Goal: Task Accomplishment & Management: Manage account settings

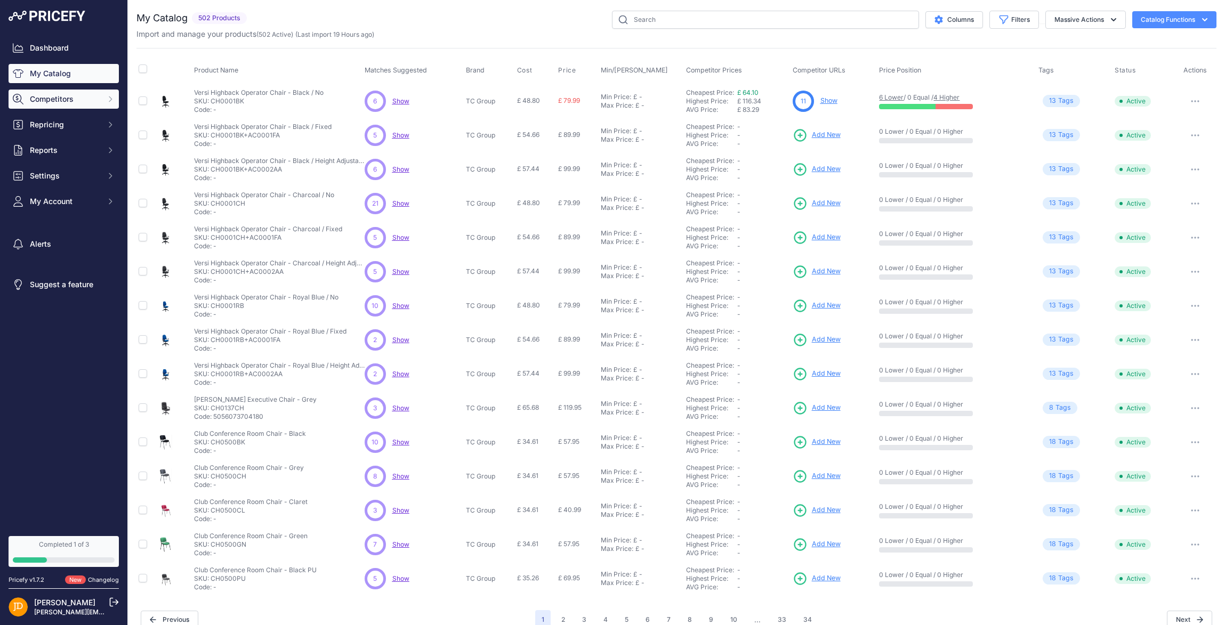
click at [87, 101] on span "Competitors" at bounding box center [65, 99] width 70 height 11
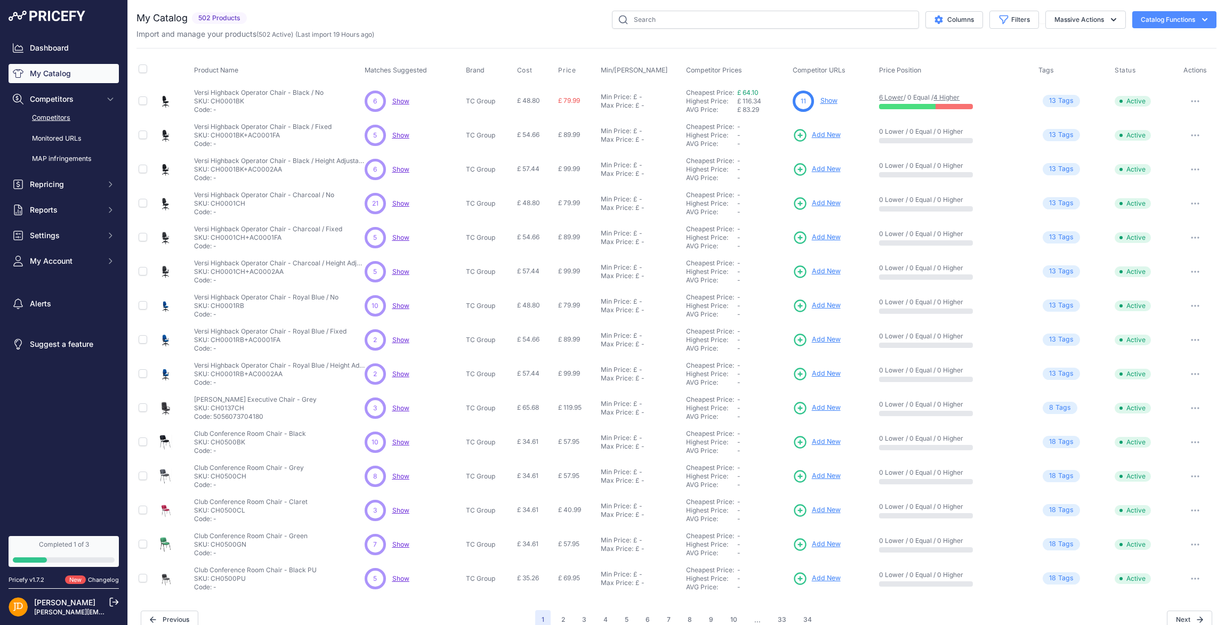
click at [61, 120] on link "Competitors" at bounding box center [64, 118] width 110 height 19
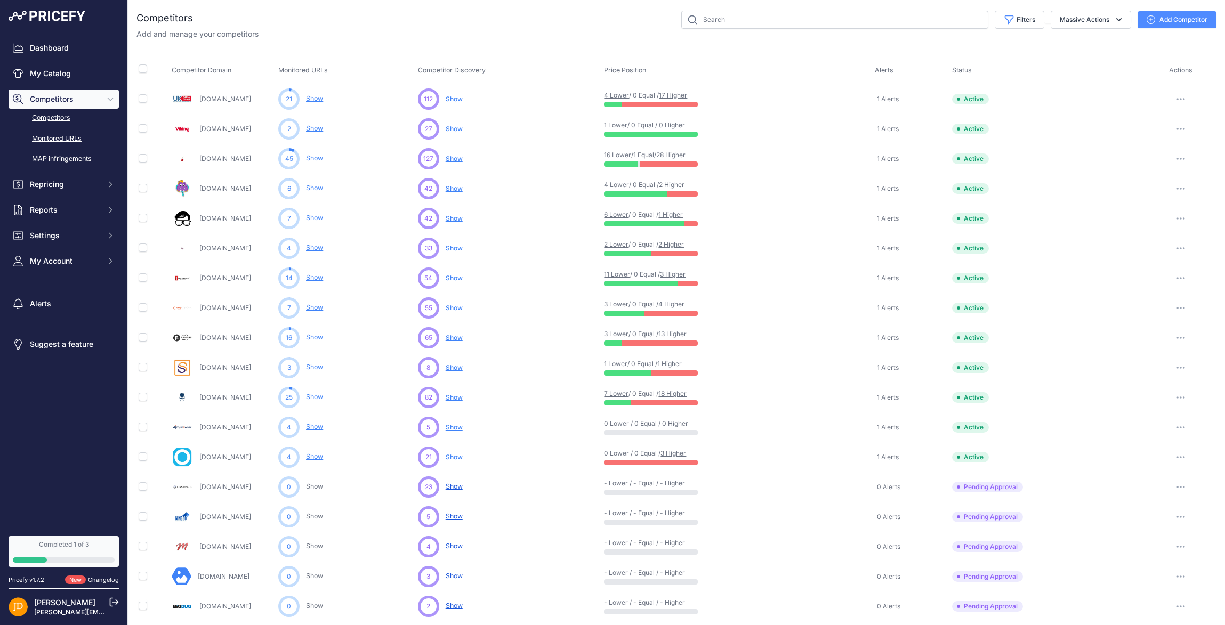
click at [55, 135] on link "Monitored URLs" at bounding box center [64, 138] width 110 height 19
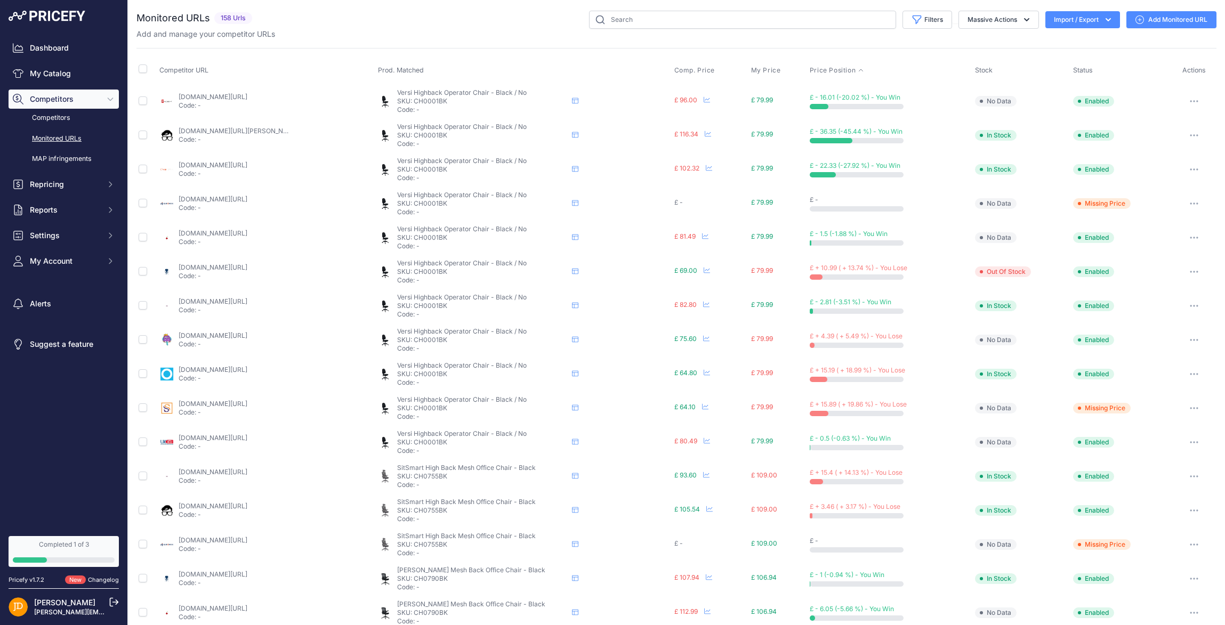
click at [857, 71] on icon at bounding box center [860, 70] width 6 height 6
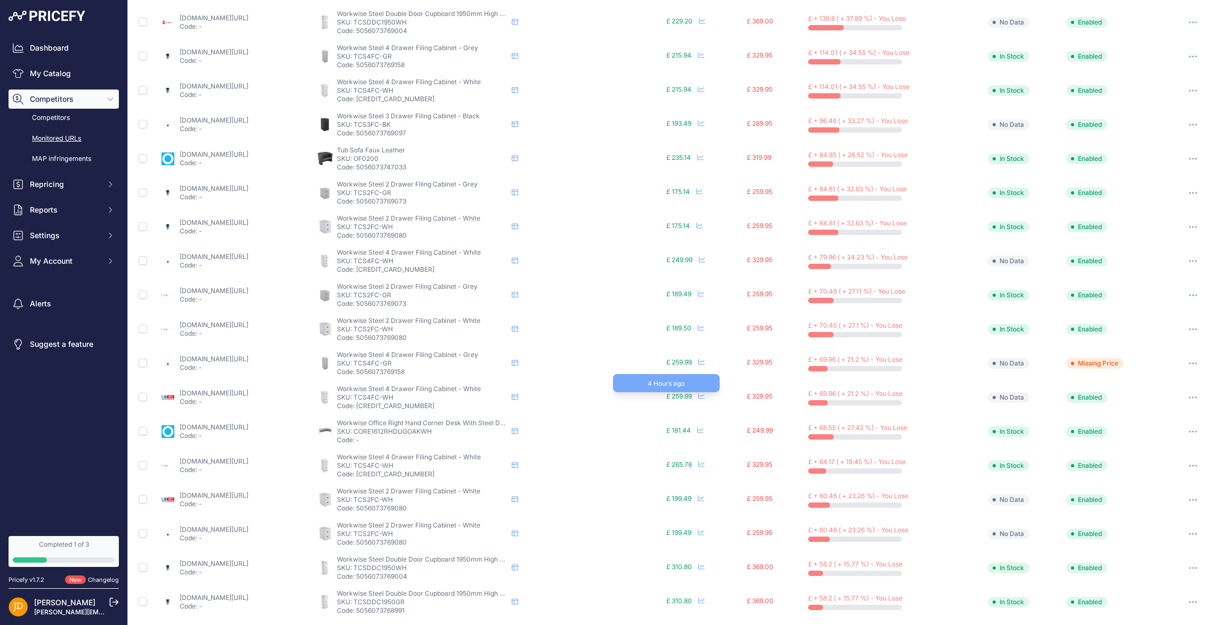
scroll to position [205, 0]
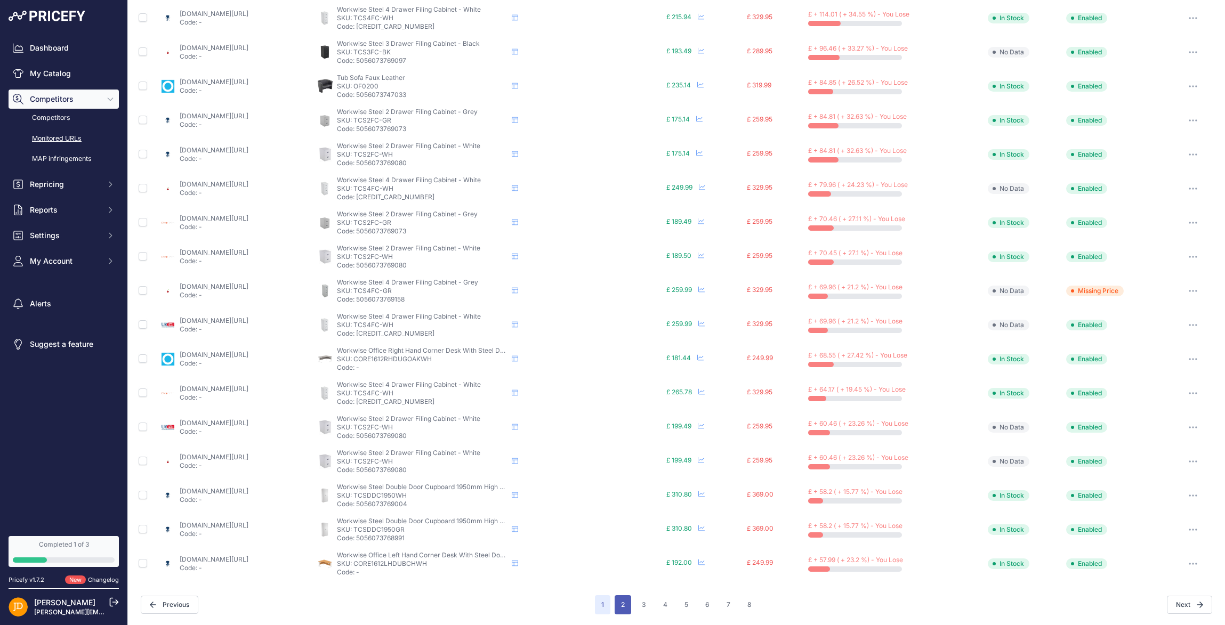
click at [628, 604] on button "2" at bounding box center [622, 604] width 17 height 19
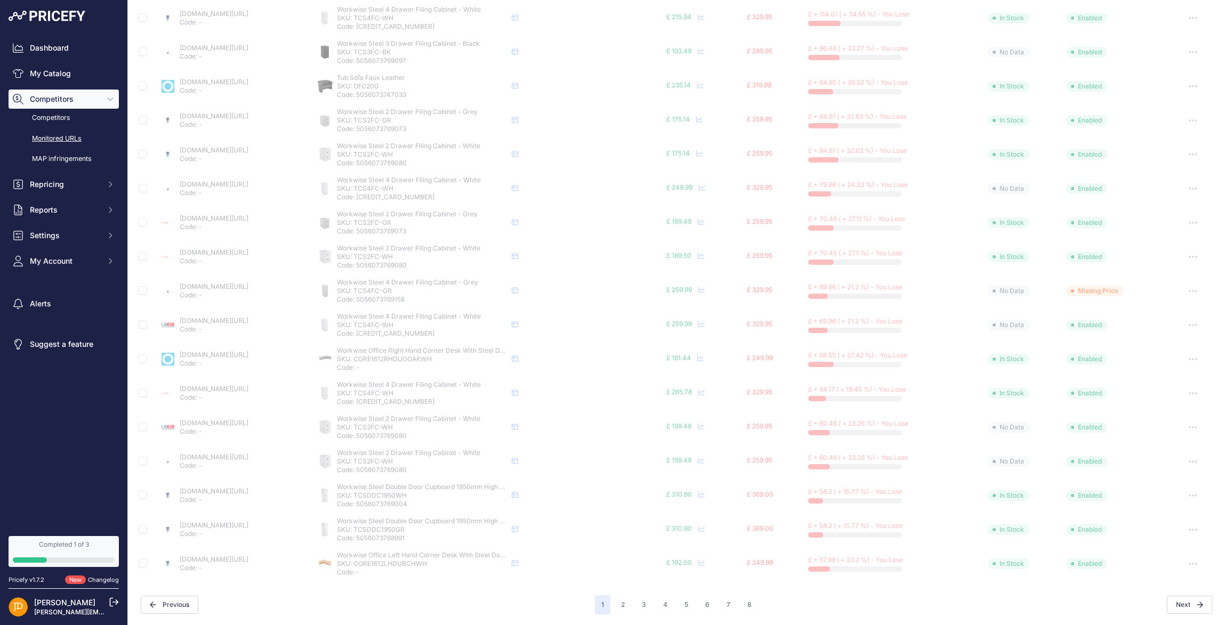
scroll to position [228, 0]
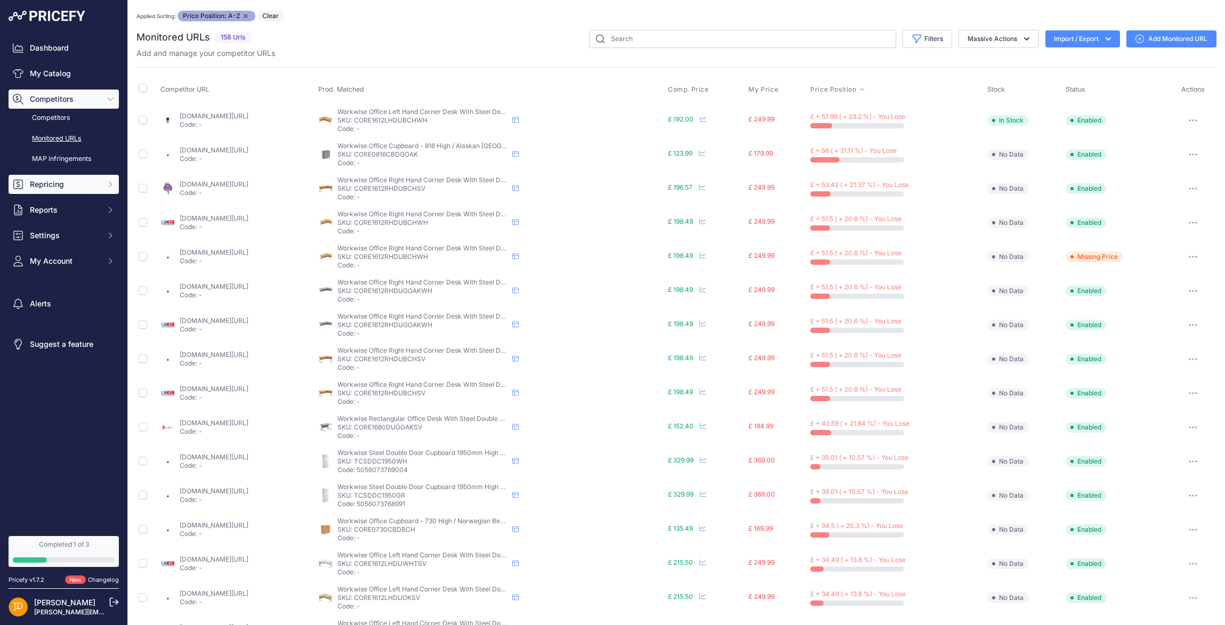
click at [103, 184] on button "Repricing" at bounding box center [64, 184] width 110 height 19
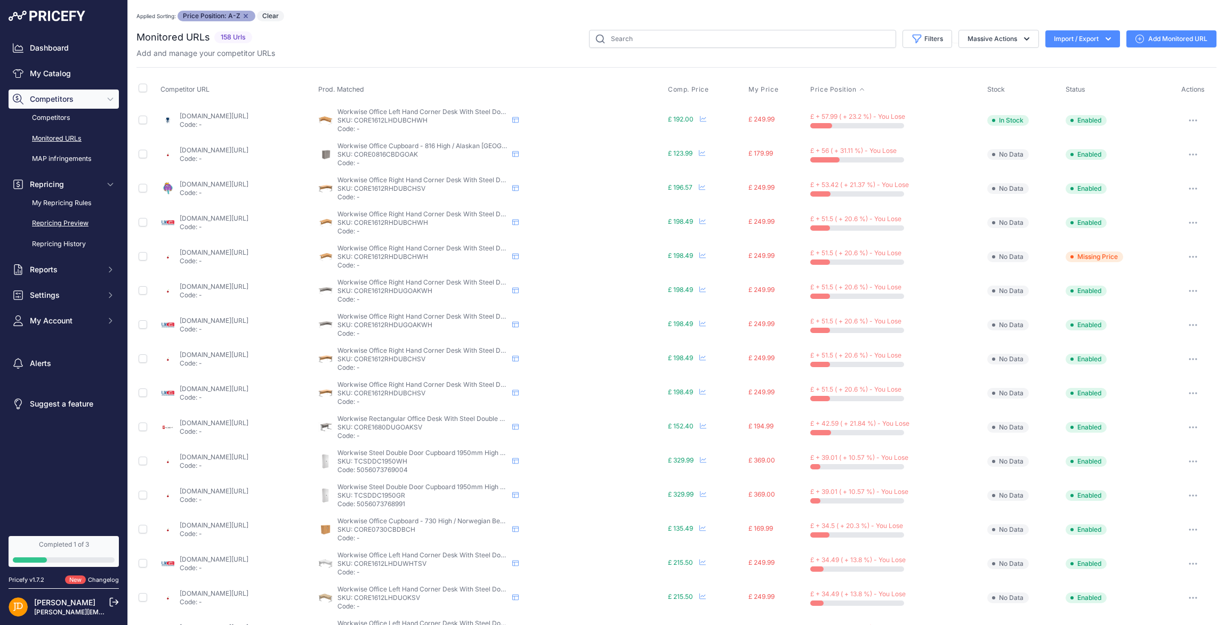
click at [51, 223] on link "Repricing Preview" at bounding box center [64, 223] width 110 height 19
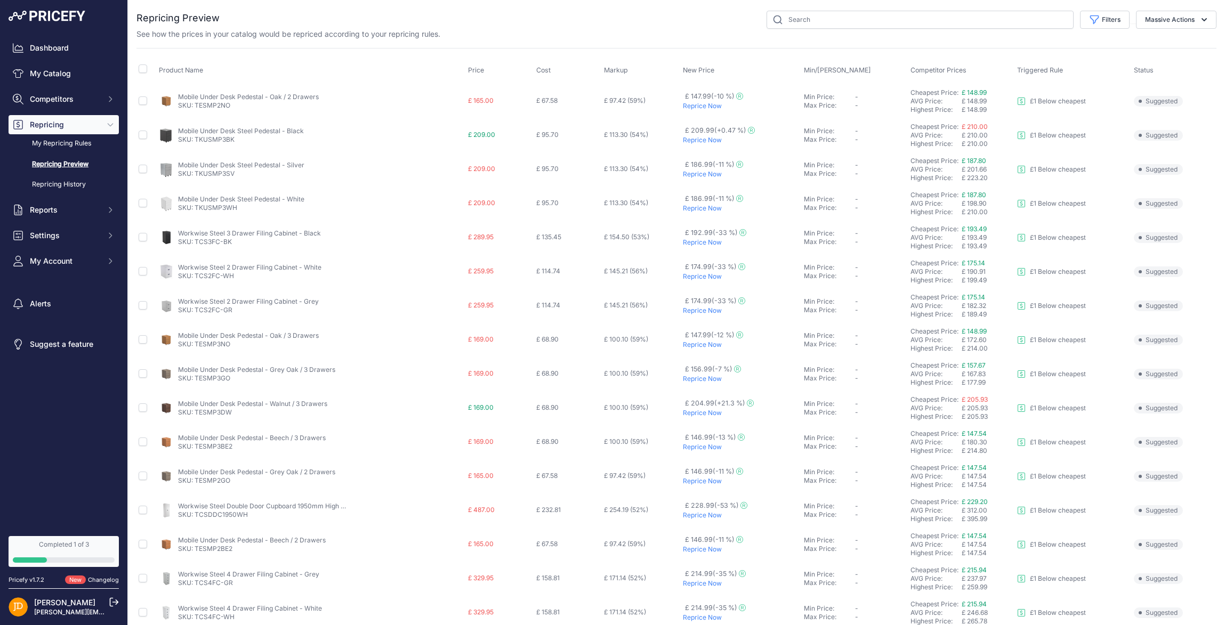
click at [84, 608] on link "[PERSON_NAME][EMAIL_ADDRESS][PERSON_NAME][DOMAIN_NAME]" at bounding box center [142, 612] width 217 height 8
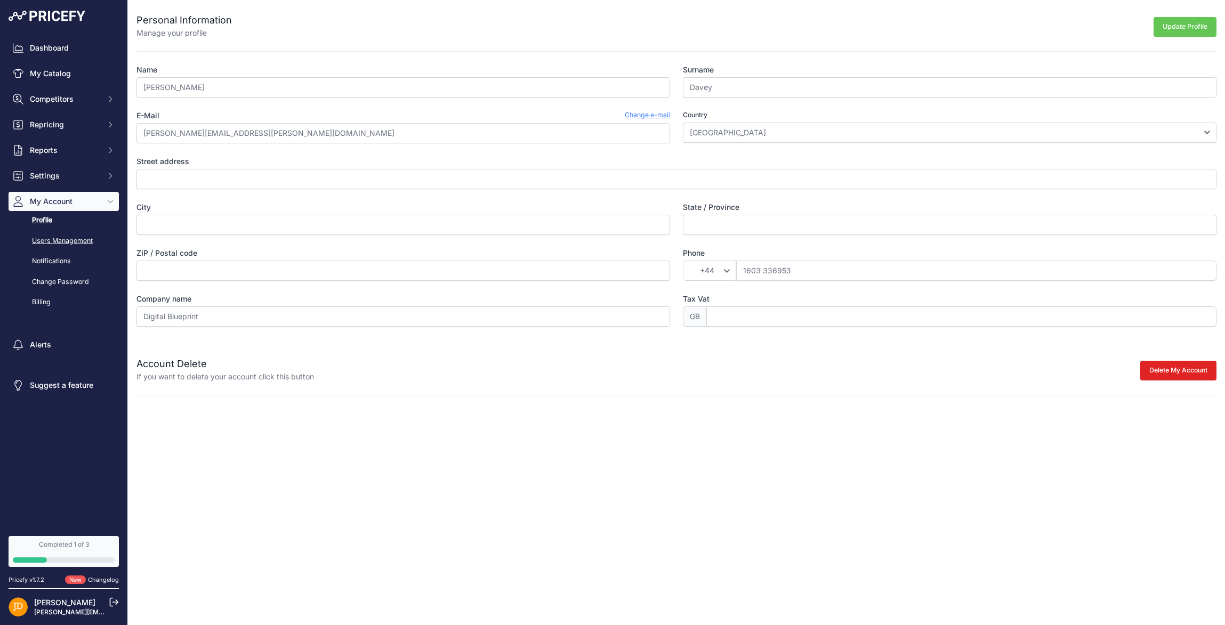
click at [44, 237] on link "Users Management" at bounding box center [64, 241] width 110 height 19
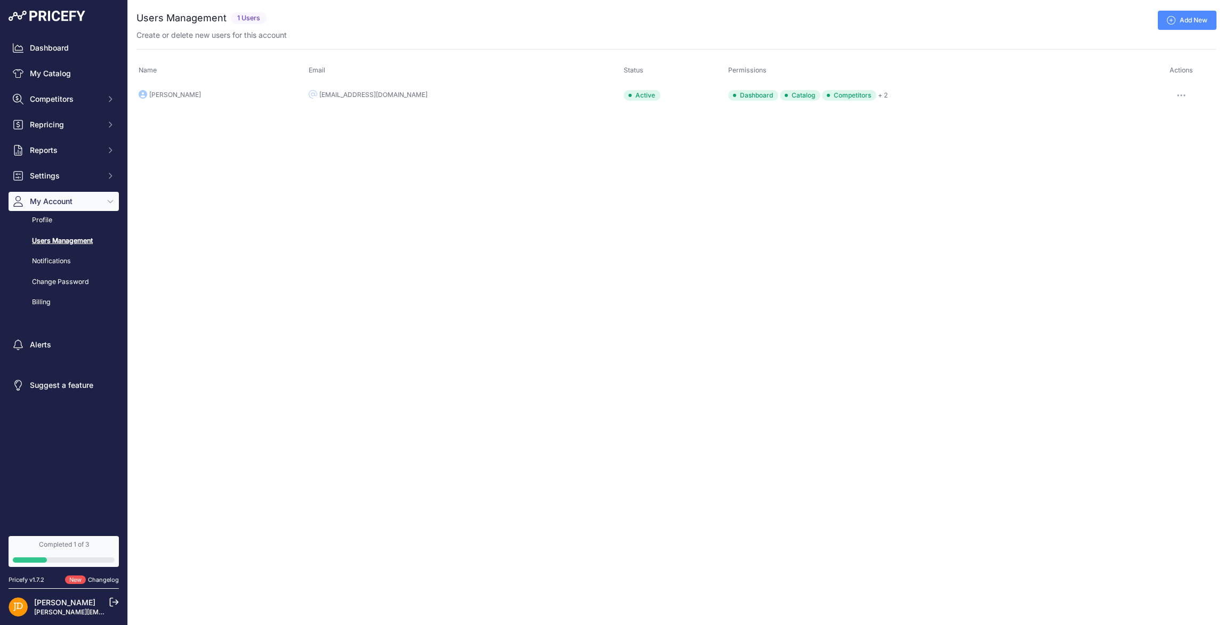
click at [1169, 22] on icon at bounding box center [1170, 20] width 9 height 9
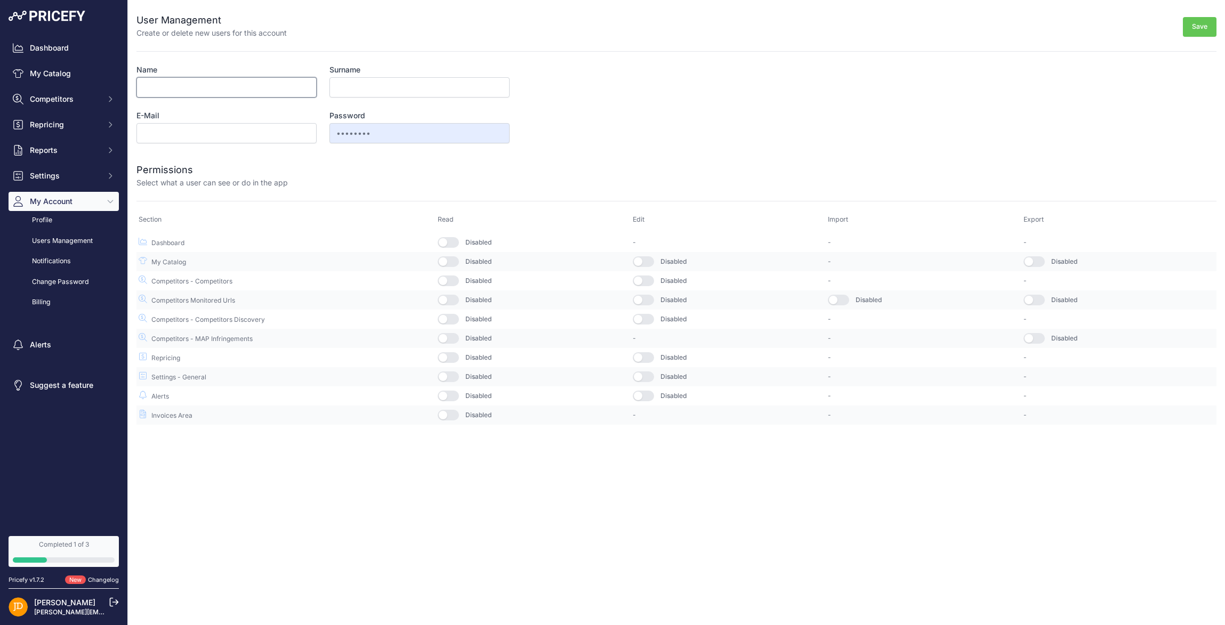
drag, startPoint x: 220, startPoint y: 89, endPoint x: 278, endPoint y: 87, distance: 58.1
click at [219, 89] on input "Name" at bounding box center [226, 87] width 180 height 20
type input "a"
type input "O"
type input "[PERSON_NAME]"
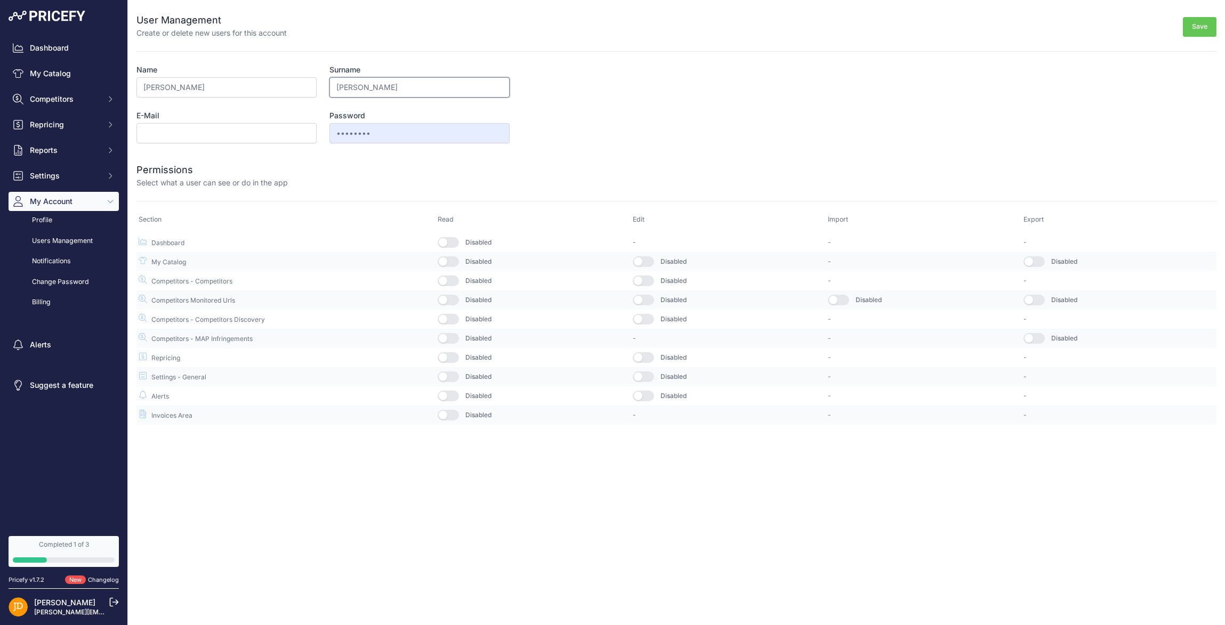
type input "[PERSON_NAME]"
type input "[PERSON_NAME][EMAIL_ADDRESS][DOMAIN_NAME]"
click at [683, 124] on form "User Management Create or delete new users for this account Save Name Paul Surn…" at bounding box center [676, 212] width 1080 height 425
click at [439, 246] on div "Disabled" at bounding box center [532, 242] width 191 height 11
click at [446, 244] on button "button" at bounding box center [447, 242] width 21 height 11
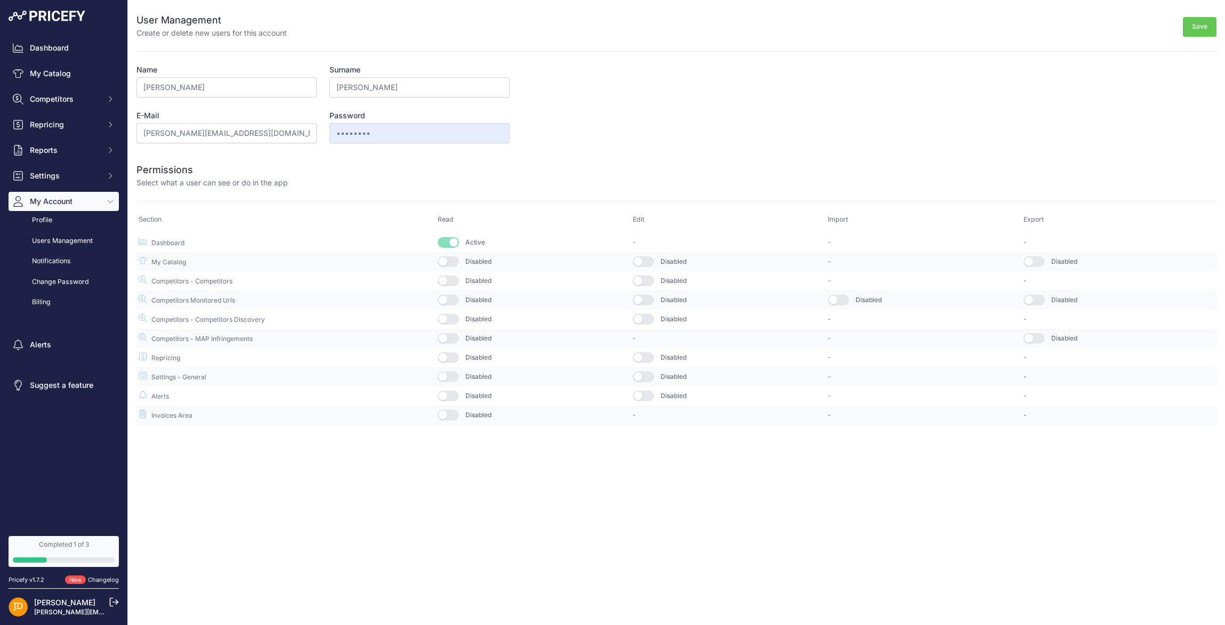
click at [450, 264] on button "button" at bounding box center [447, 261] width 21 height 11
drag, startPoint x: 441, startPoint y: 357, endPoint x: 528, endPoint y: 359, distance: 86.9
click at [441, 357] on button "button" at bounding box center [447, 357] width 21 height 11
click at [647, 356] on button "button" at bounding box center [643, 357] width 21 height 11
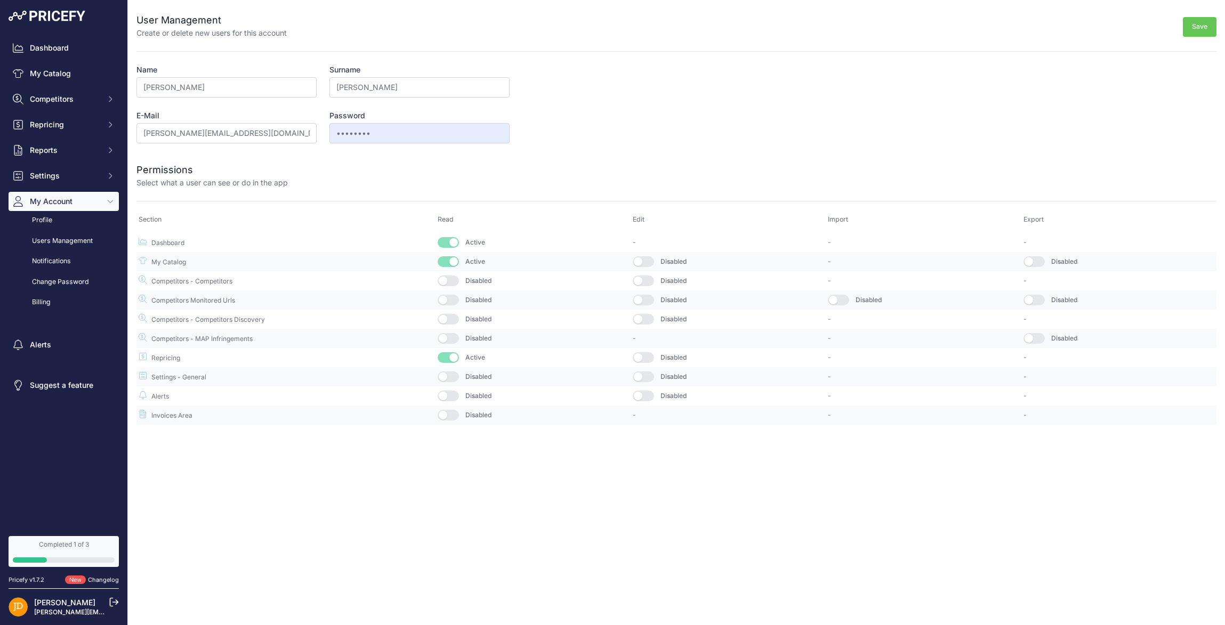
click at [647, 356] on button "button" at bounding box center [643, 357] width 21 height 11
click at [449, 303] on button "button" at bounding box center [447, 300] width 21 height 11
click at [451, 275] on div "Disabled" at bounding box center [532, 280] width 191 height 11
click at [455, 281] on button "button" at bounding box center [447, 280] width 21 height 11
click at [1194, 27] on button "Save" at bounding box center [1199, 27] width 34 height 20
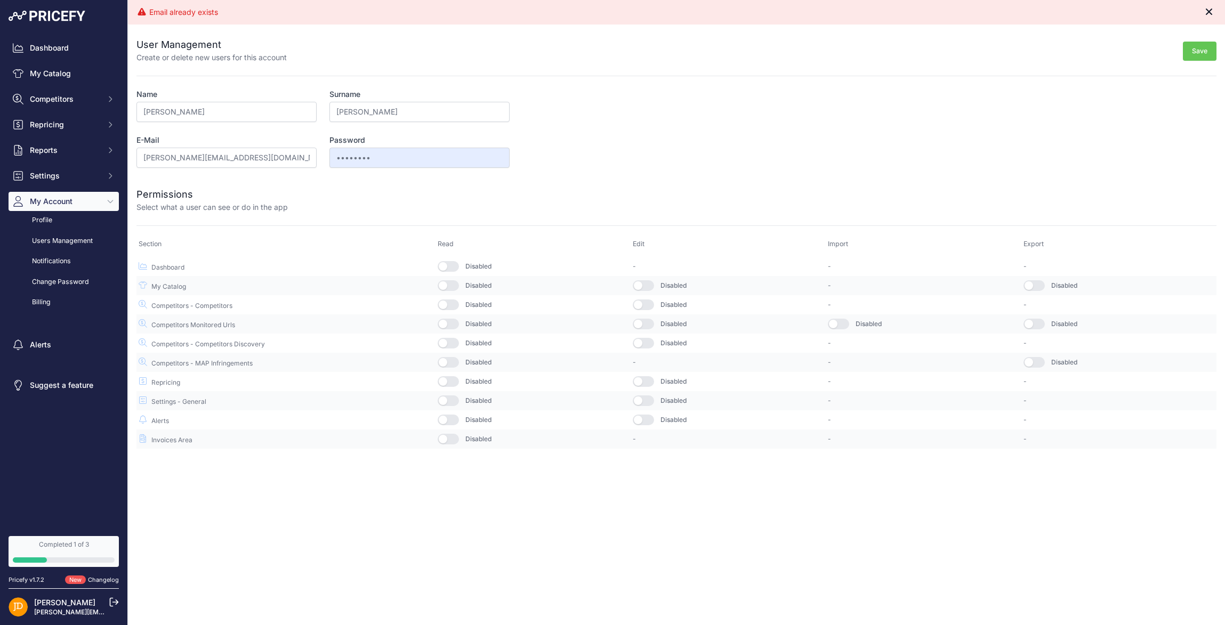
click at [1208, 12] on icon "Close" at bounding box center [1208, 11] width 11 height 11
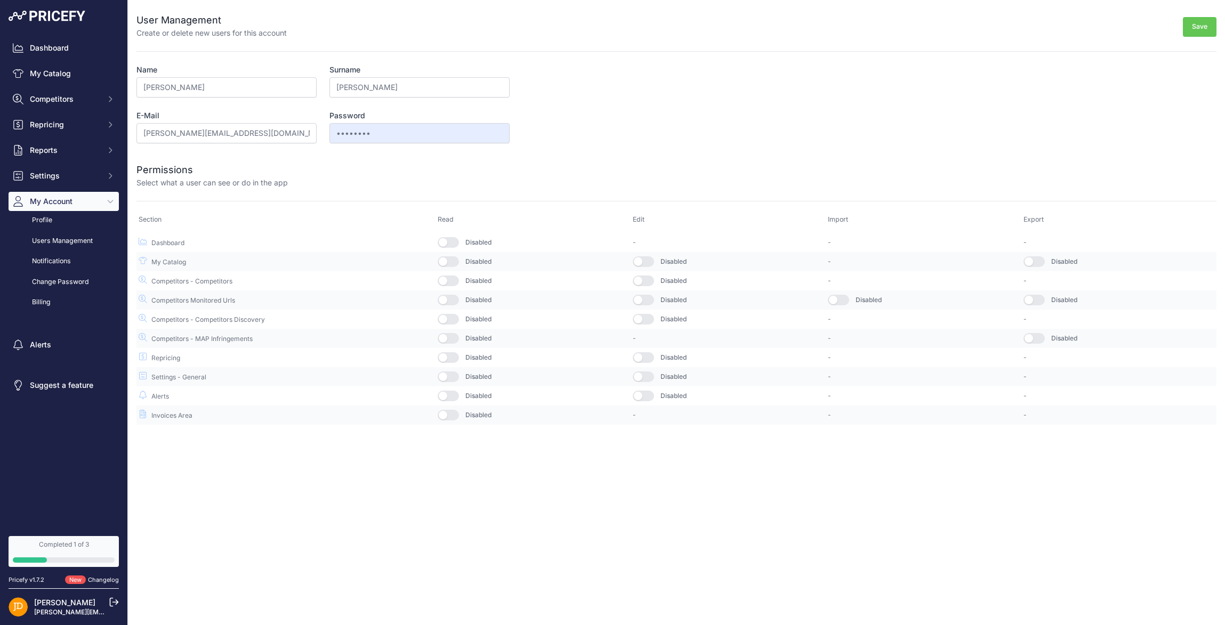
click at [59, 606] on link "[PERSON_NAME]" at bounding box center [64, 602] width 61 height 9
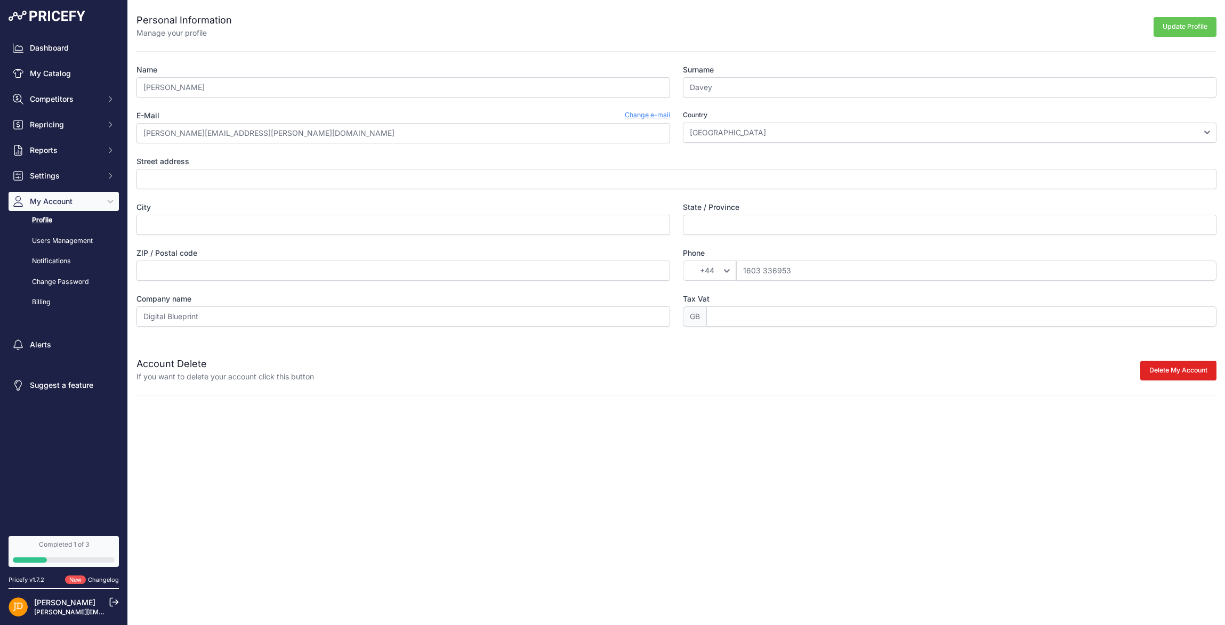
click at [55, 608] on link "[PERSON_NAME][EMAIL_ADDRESS][PERSON_NAME][DOMAIN_NAME]" at bounding box center [142, 612] width 217 height 8
click at [914, 26] on div "Update Profile" at bounding box center [724, 26] width 984 height 26
click at [58, 129] on span "Repricing" at bounding box center [65, 124] width 70 height 11
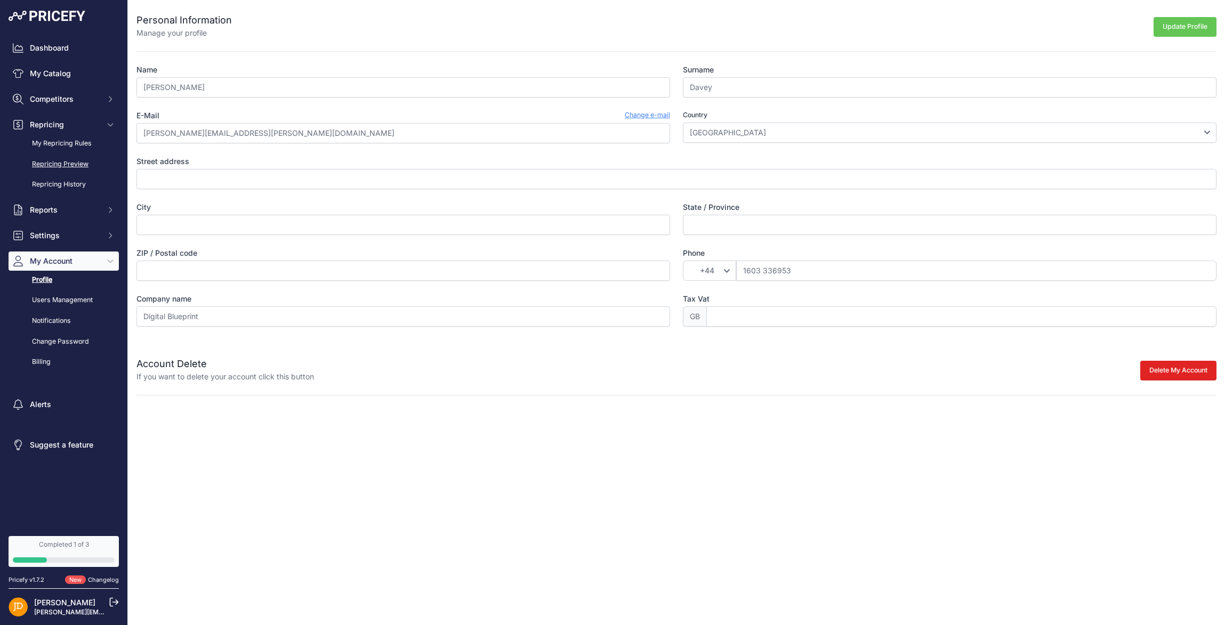
click at [53, 163] on link "Repricing Preview" at bounding box center [64, 164] width 110 height 19
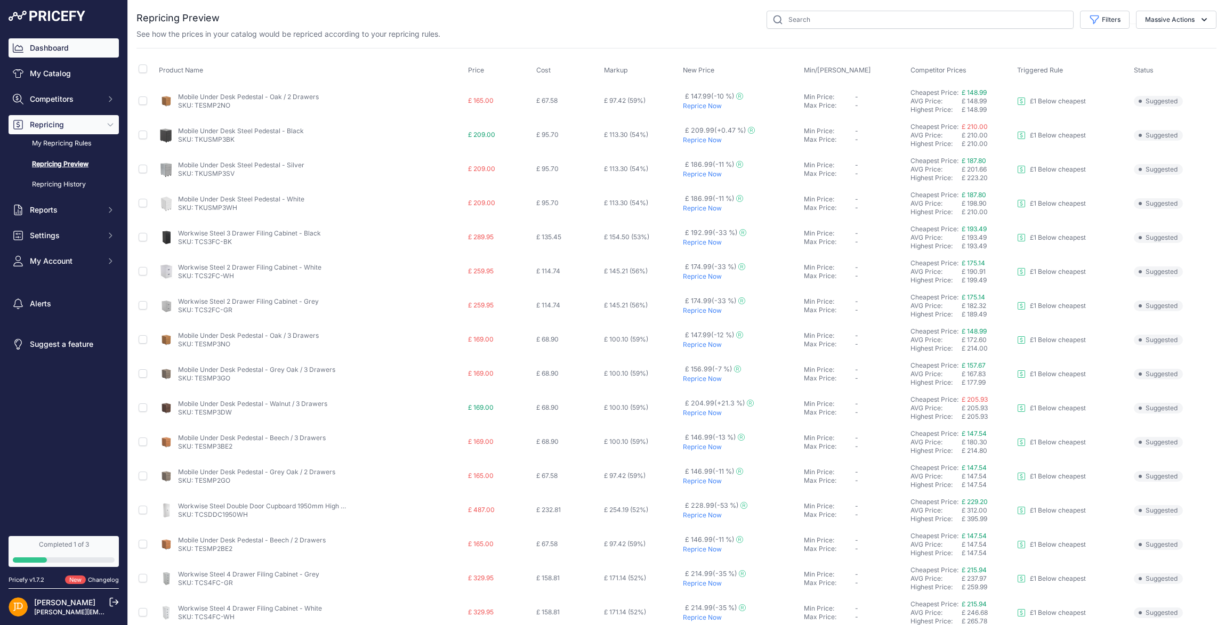
click at [35, 52] on link "Dashboard" at bounding box center [64, 47] width 110 height 19
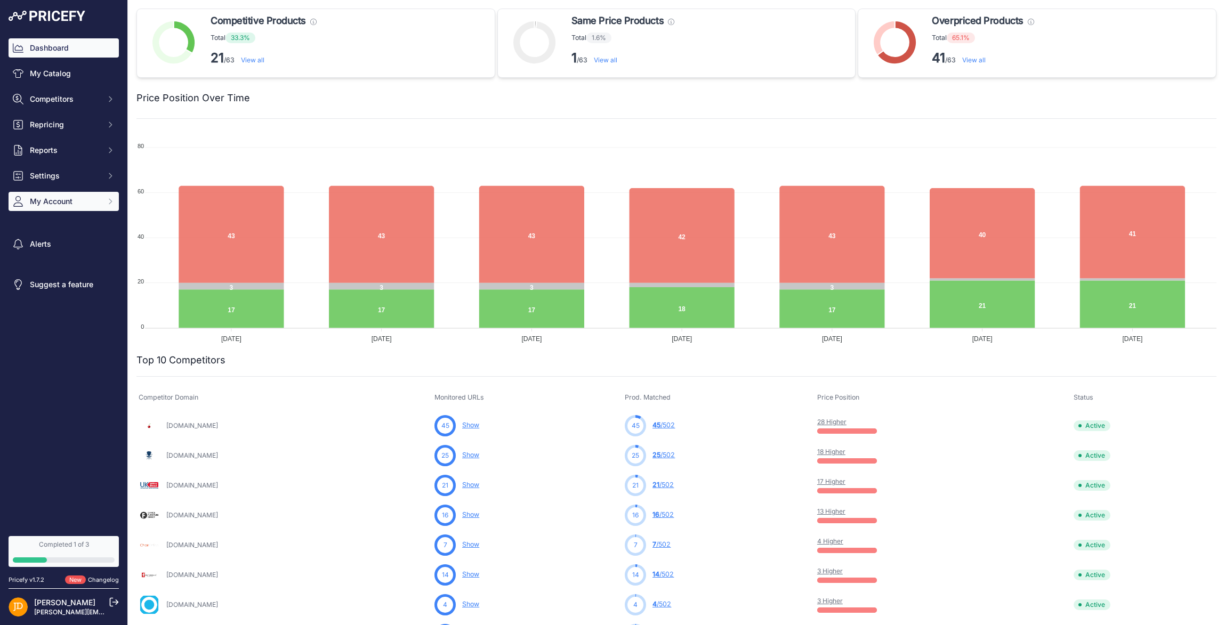
click at [49, 201] on span "My Account" at bounding box center [65, 201] width 70 height 11
click at [54, 240] on link "Users Management" at bounding box center [64, 241] width 110 height 19
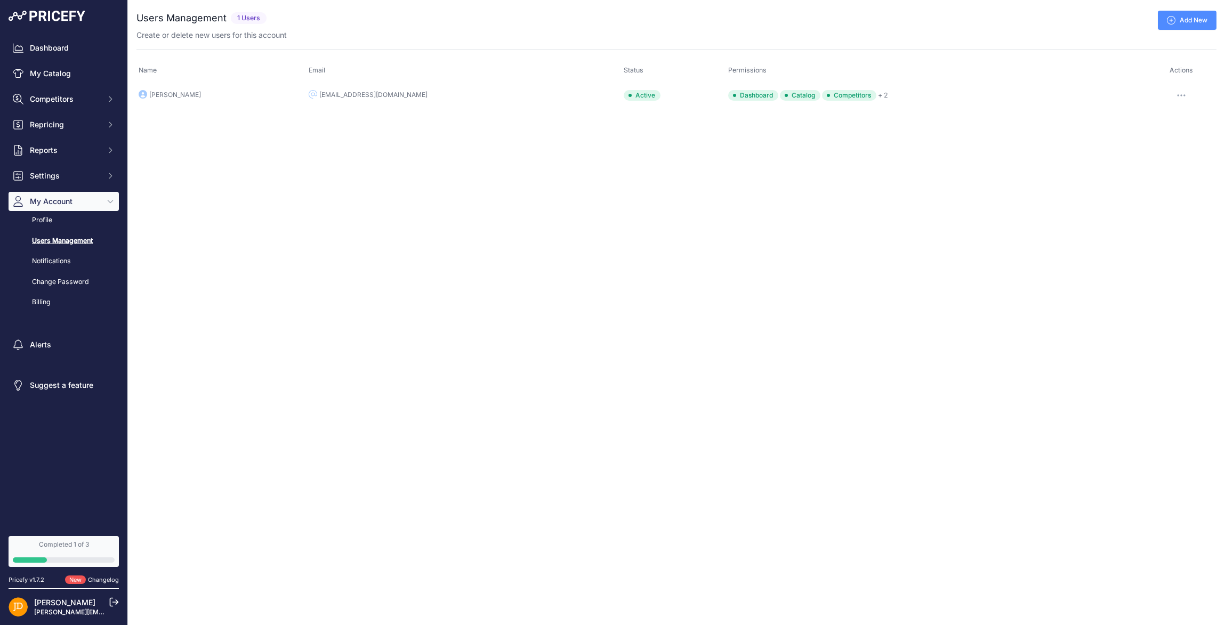
click at [1195, 18] on link "Add New" at bounding box center [1186, 20] width 59 height 19
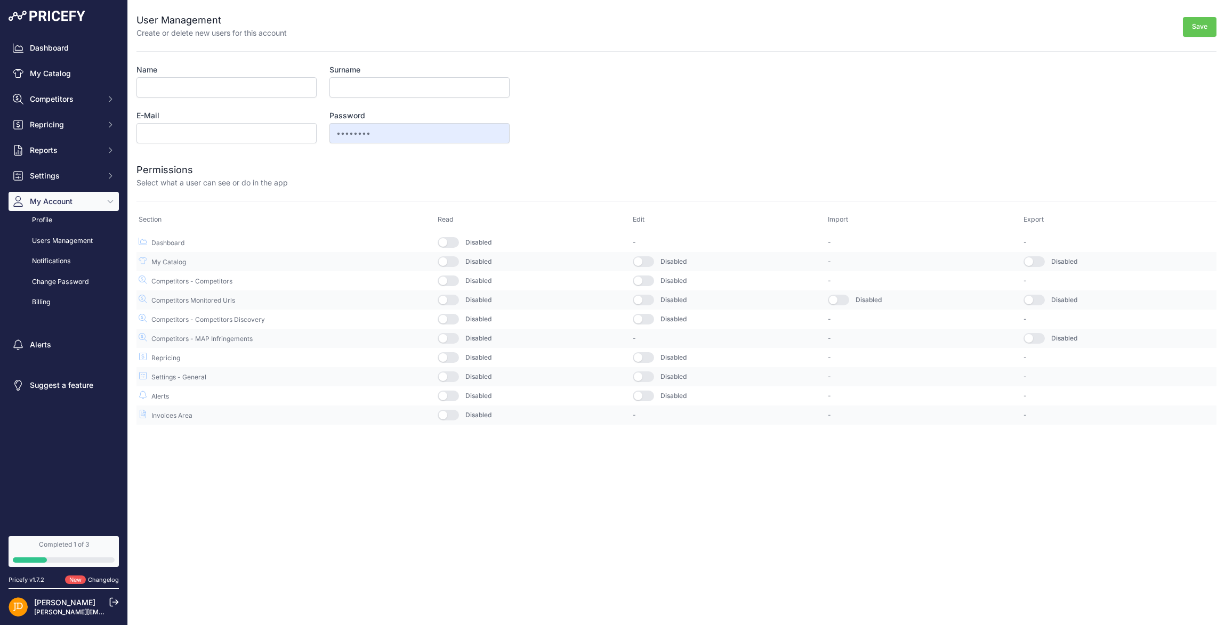
drag, startPoint x: 212, startPoint y: 99, endPoint x: 210, endPoint y: 93, distance: 5.6
click at [212, 98] on div "Name Surname E-Mail Password •••••••• This user will receive his password via e…" at bounding box center [322, 103] width 373 height 79
click at [210, 92] on input "Name" at bounding box center [226, 87] width 180 height 20
type input "Paul"
type input "Randall"
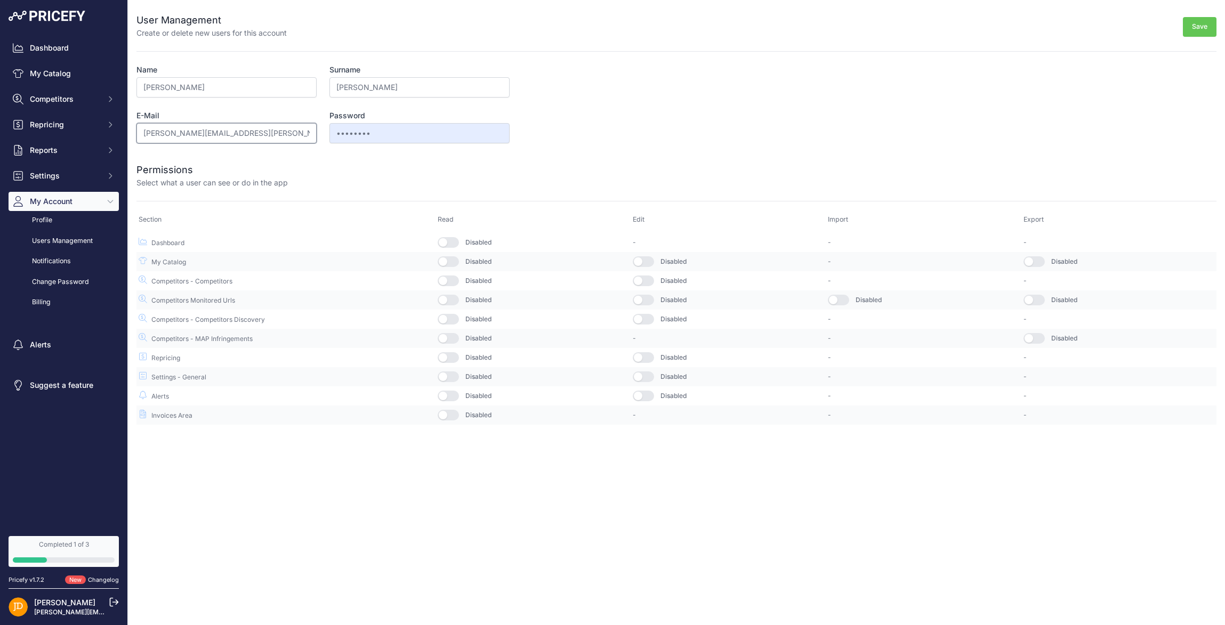
type input "[PERSON_NAME][EMAIL_ADDRESS][PERSON_NAME][DOMAIN_NAME]"
click at [601, 88] on form "User Management Create or delete new users for this account Save Name Paul Surn…" at bounding box center [676, 212] width 1080 height 425
click at [443, 239] on button "button" at bounding box center [447, 242] width 21 height 11
click at [452, 264] on button "button" at bounding box center [447, 261] width 21 height 11
click at [451, 285] on button "button" at bounding box center [447, 280] width 21 height 11
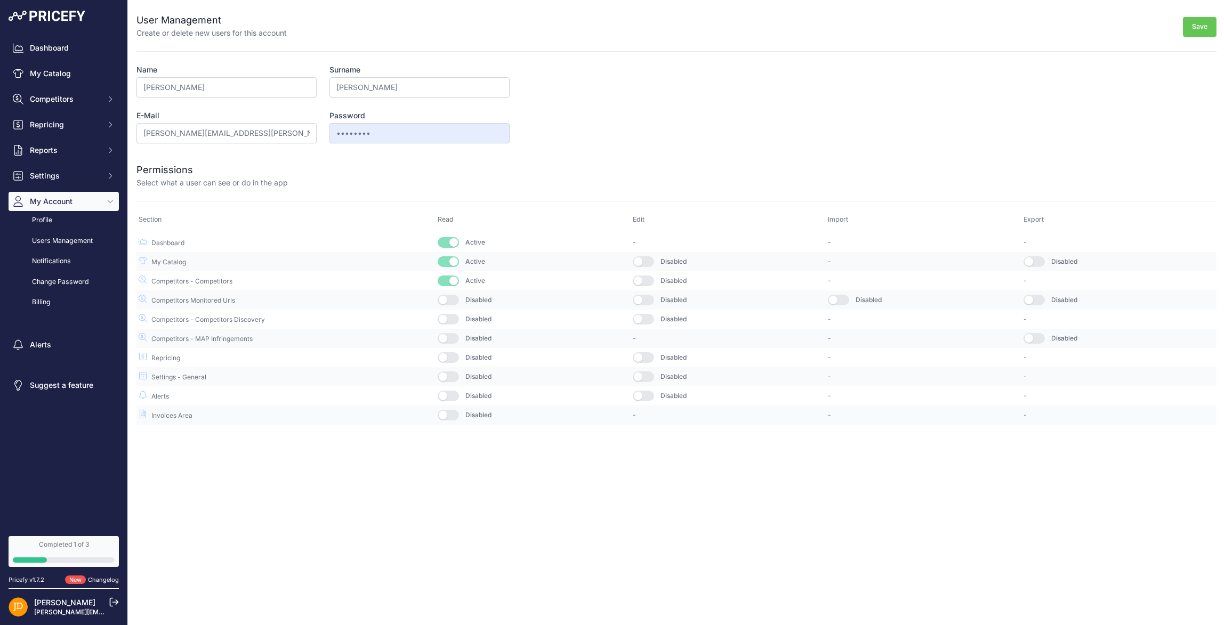
click at [450, 302] on button "button" at bounding box center [447, 300] width 21 height 11
click at [449, 359] on button "button" at bounding box center [447, 357] width 21 height 11
drag, startPoint x: 659, startPoint y: 360, endPoint x: 653, endPoint y: 359, distance: 6.4
click at [657, 360] on div "Disabled" at bounding box center [728, 357] width 191 height 11
click at [650, 358] on button "button" at bounding box center [643, 357] width 21 height 11
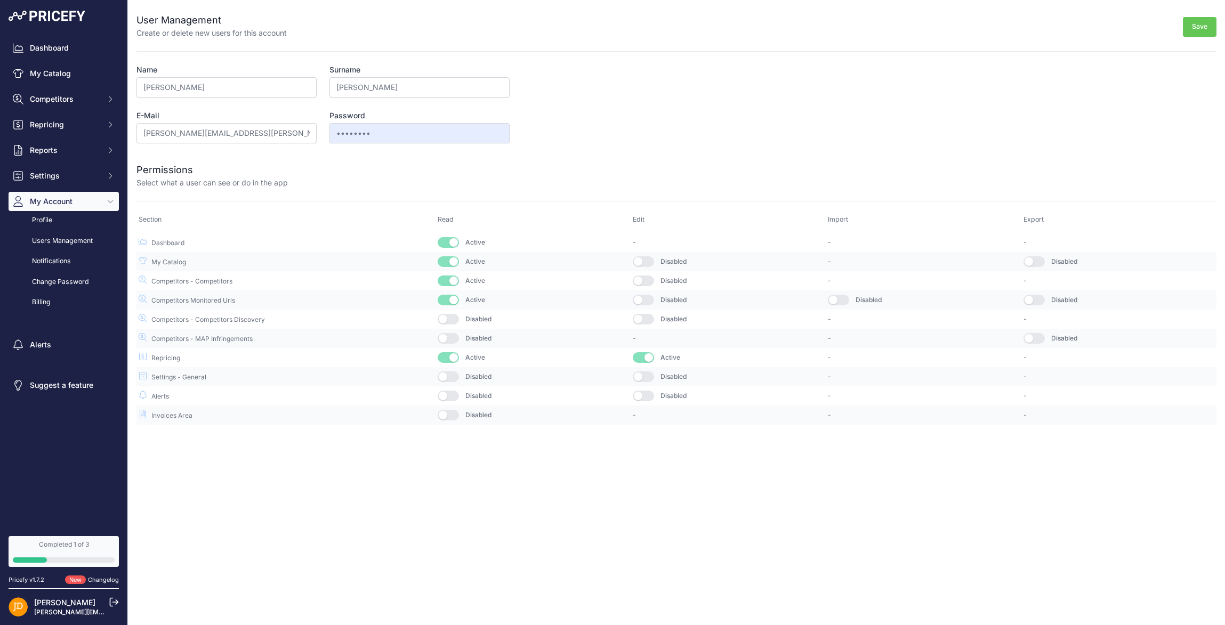
click at [644, 278] on button "button" at bounding box center [643, 280] width 21 height 11
click at [646, 303] on button "button" at bounding box center [643, 300] width 21 height 11
click at [646, 312] on td "Disabled" at bounding box center [727, 319] width 195 height 19
click at [646, 319] on button "button" at bounding box center [643, 319] width 21 height 11
click at [453, 393] on button "button" at bounding box center [447, 396] width 21 height 11
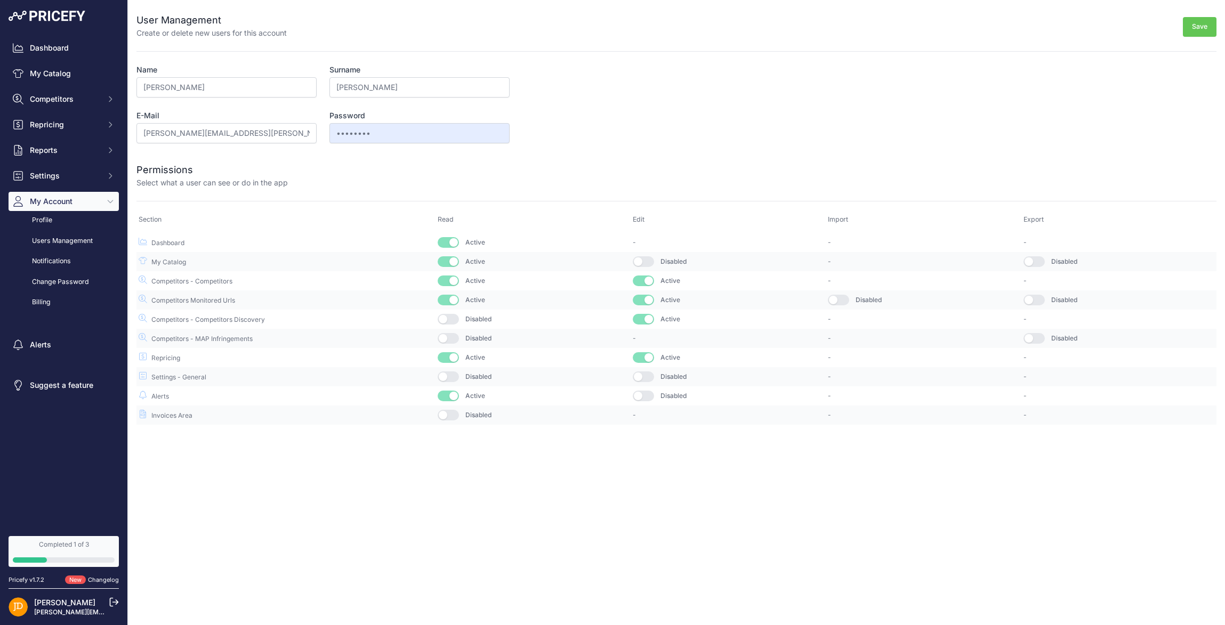
click at [650, 399] on button "button" at bounding box center [643, 396] width 21 height 11
click at [1189, 36] on button "Save" at bounding box center [1199, 27] width 34 height 20
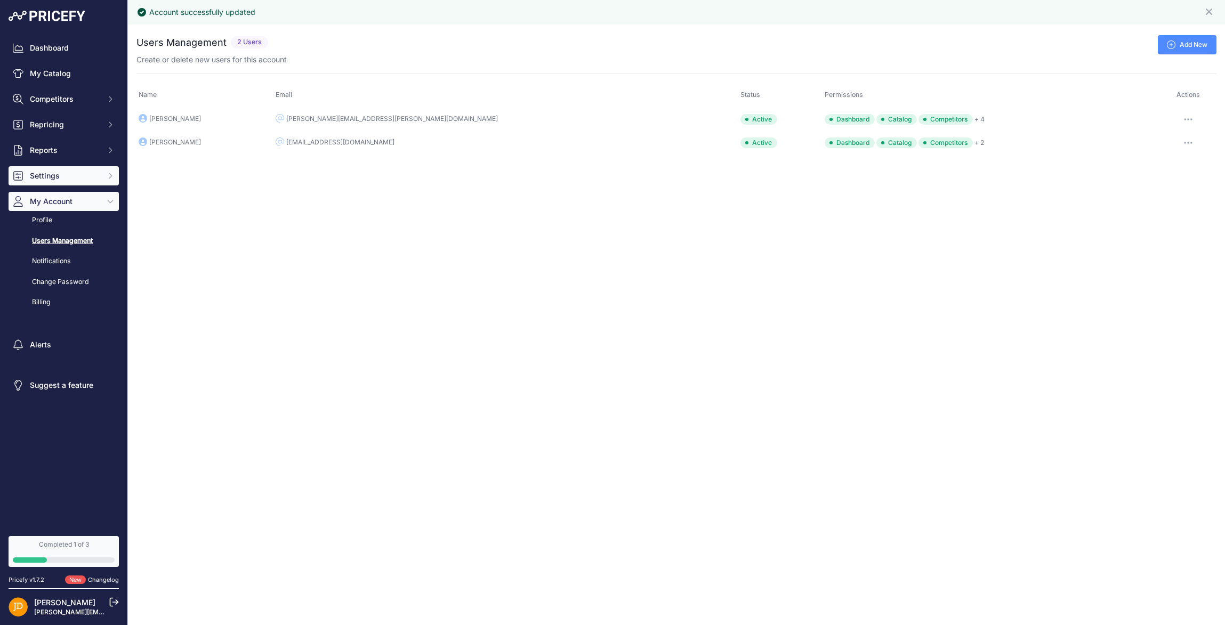
click at [42, 173] on span "Settings" at bounding box center [65, 176] width 70 height 11
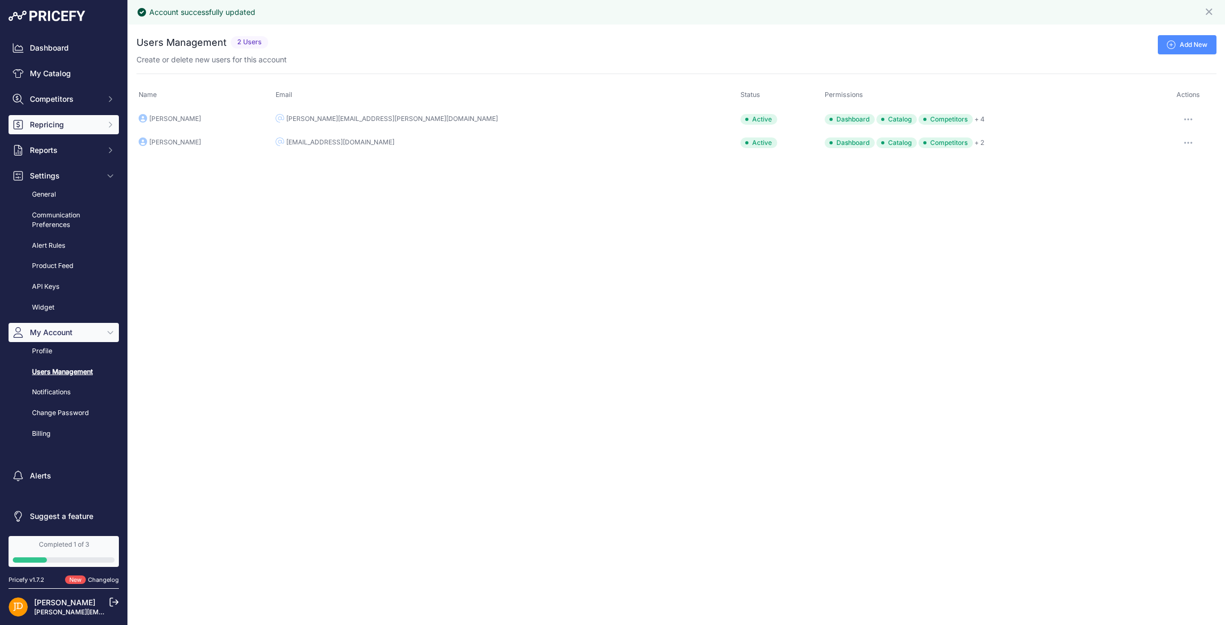
click at [102, 126] on button "Repricing" at bounding box center [64, 124] width 110 height 19
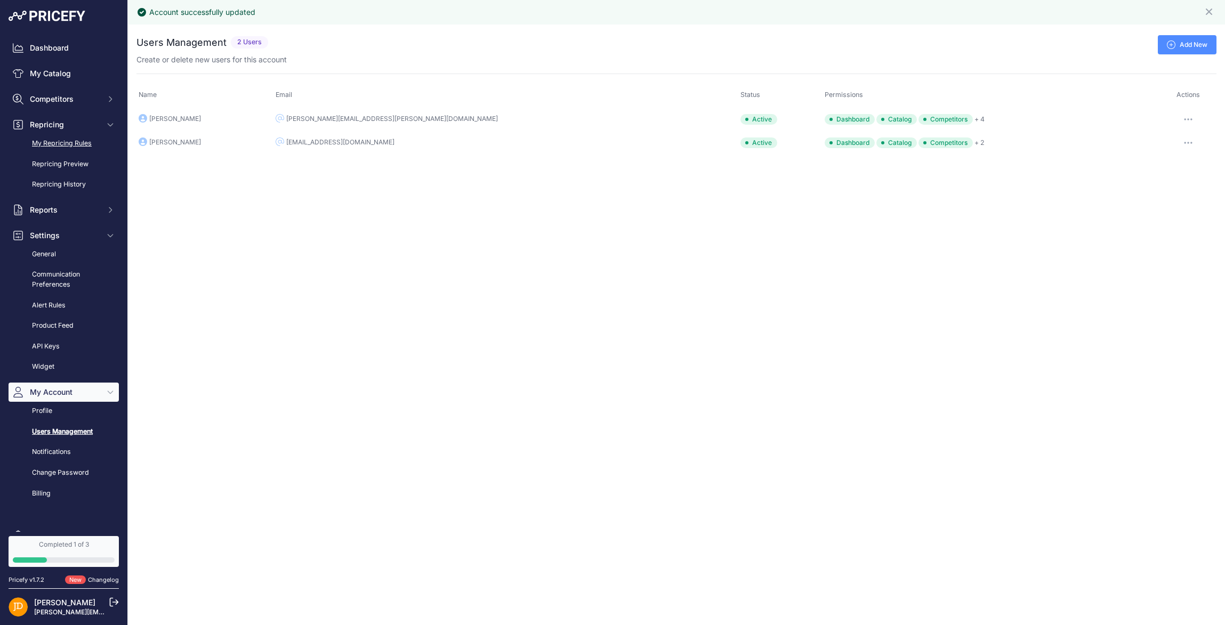
click at [62, 144] on link "My Repricing Rules" at bounding box center [64, 143] width 110 height 19
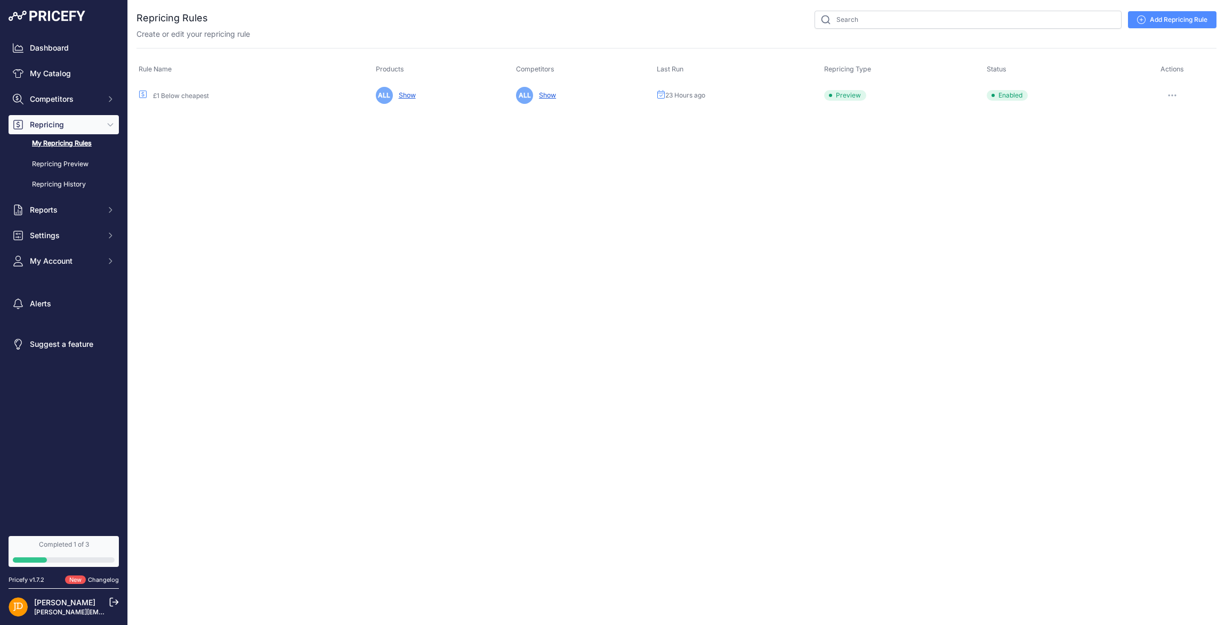
click at [1166, 96] on button "button" at bounding box center [1171, 95] width 21 height 15
click at [1161, 120] on link "Edit" at bounding box center [1180, 117] width 68 height 17
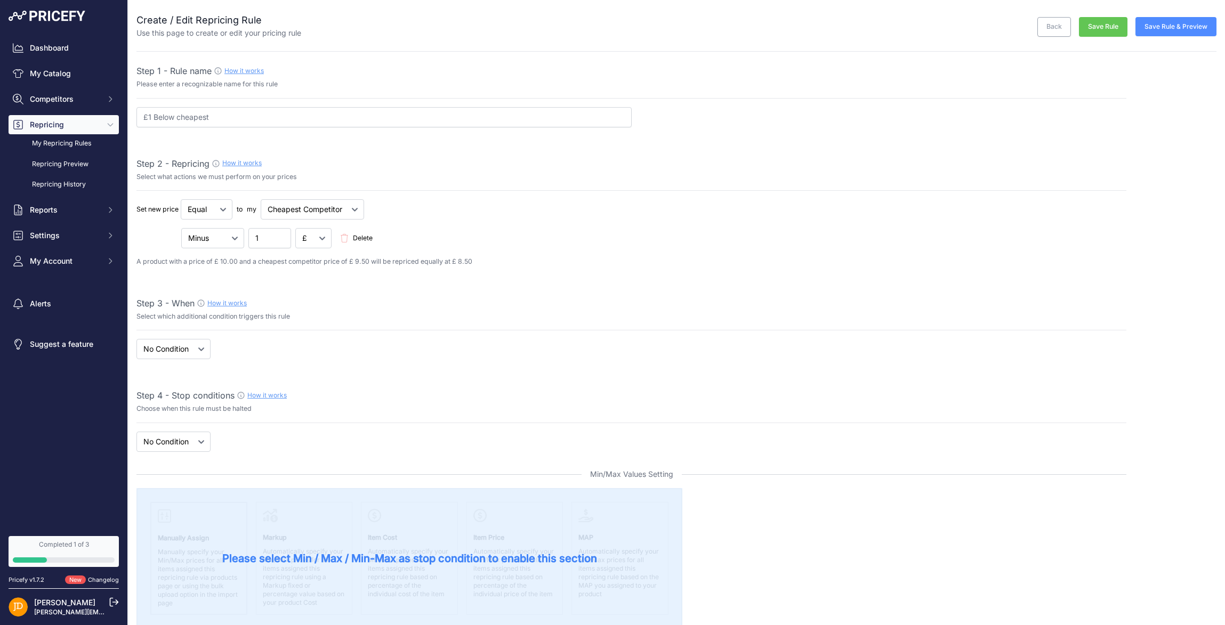
select select "7"
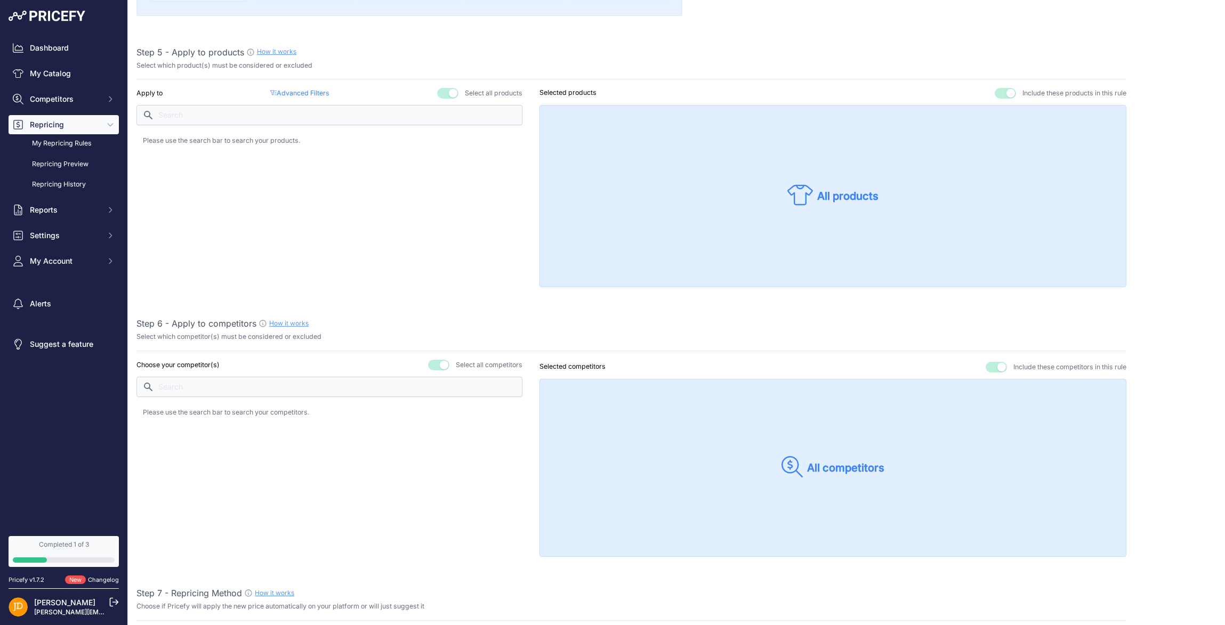
scroll to position [788, 0]
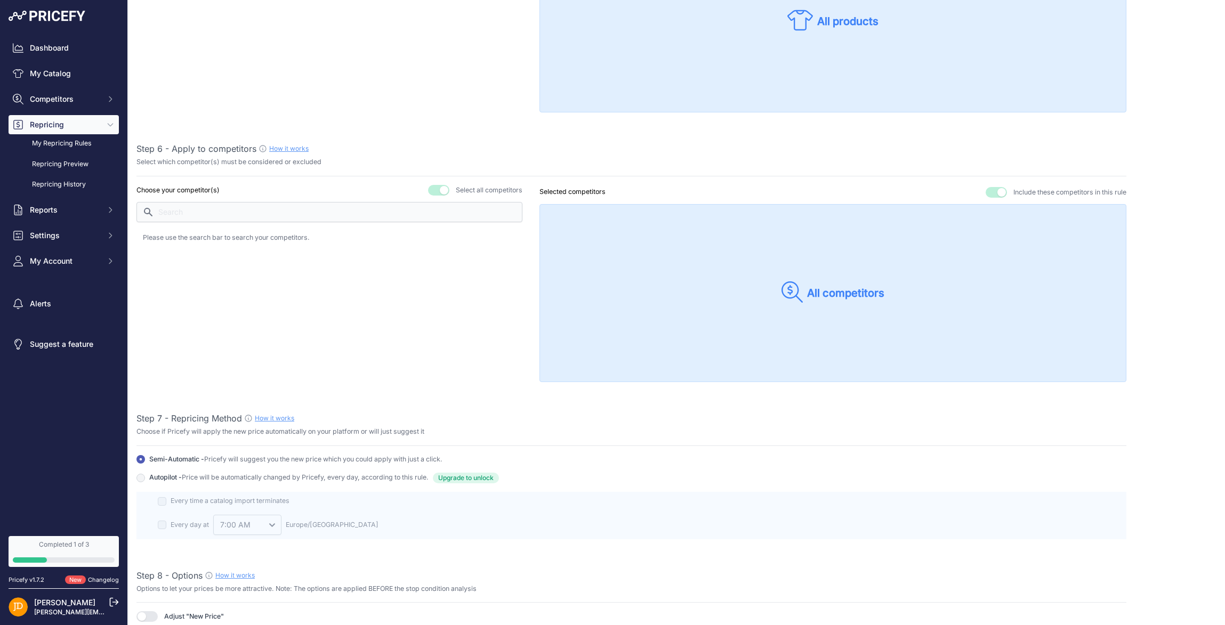
click at [442, 190] on button "button" at bounding box center [438, 190] width 21 height 11
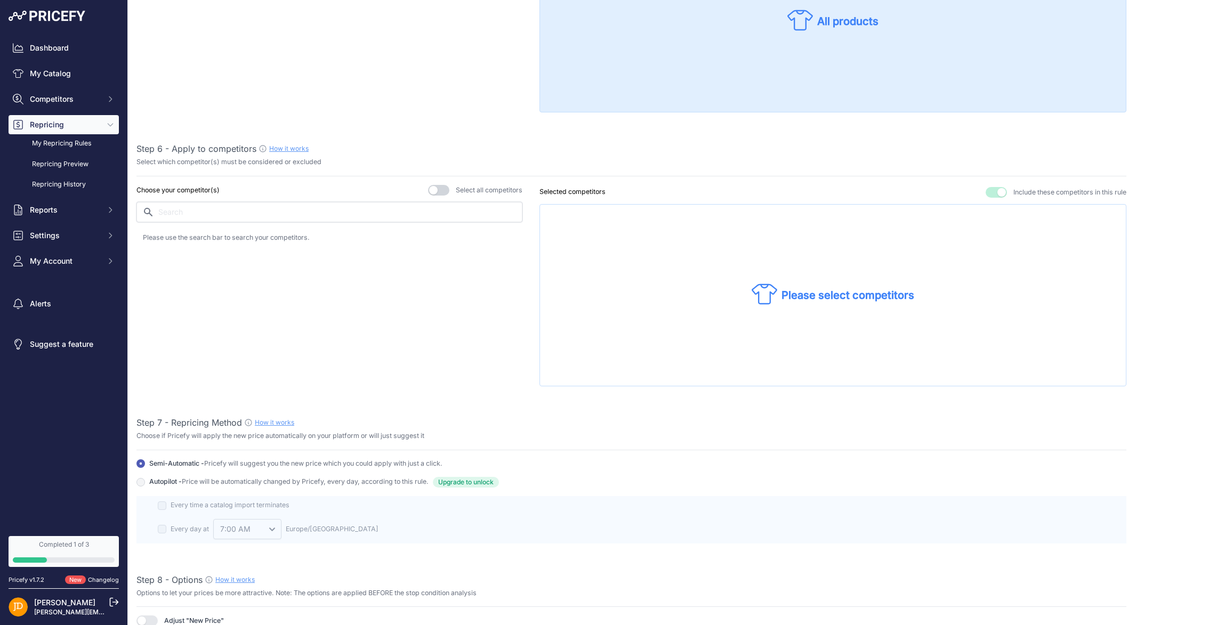
click at [272, 216] on input "text" at bounding box center [329, 212] width 386 height 20
click at [229, 215] on input "text" at bounding box center [329, 212] width 386 height 20
click at [992, 192] on button "button" at bounding box center [995, 192] width 21 height 11
click at [798, 296] on p "Please select competitors" at bounding box center [847, 295] width 133 height 15
click at [350, 216] on input "text" at bounding box center [329, 212] width 386 height 20
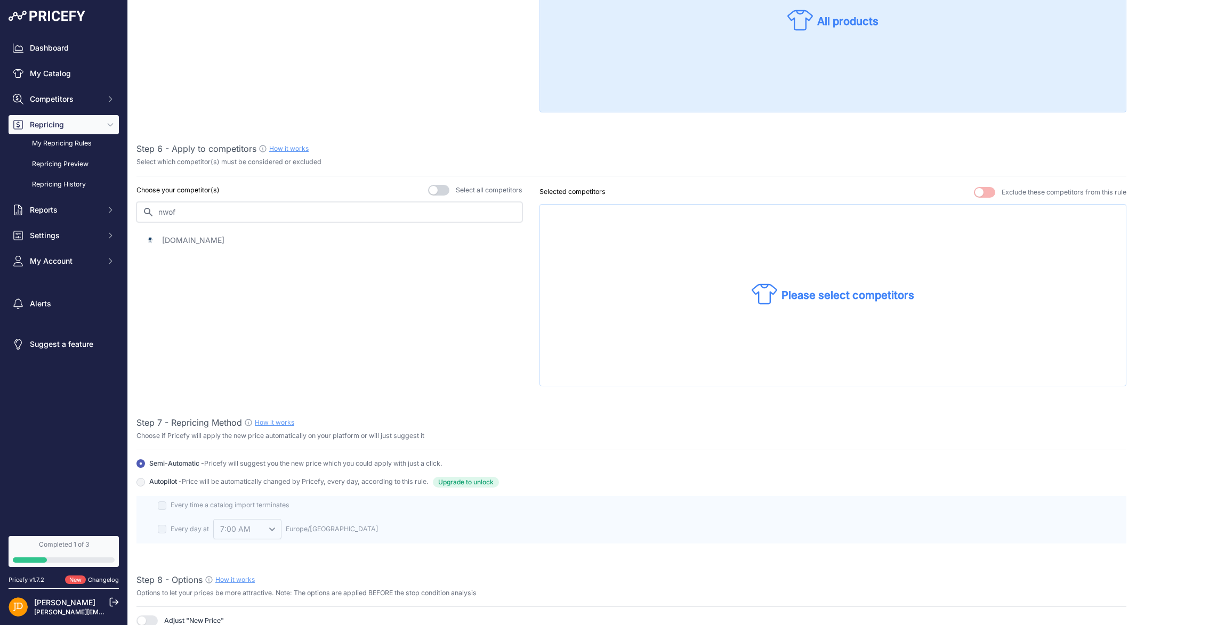
type input "nwof"
click at [182, 237] on p "nwof.co.uk" at bounding box center [193, 240] width 62 height 11
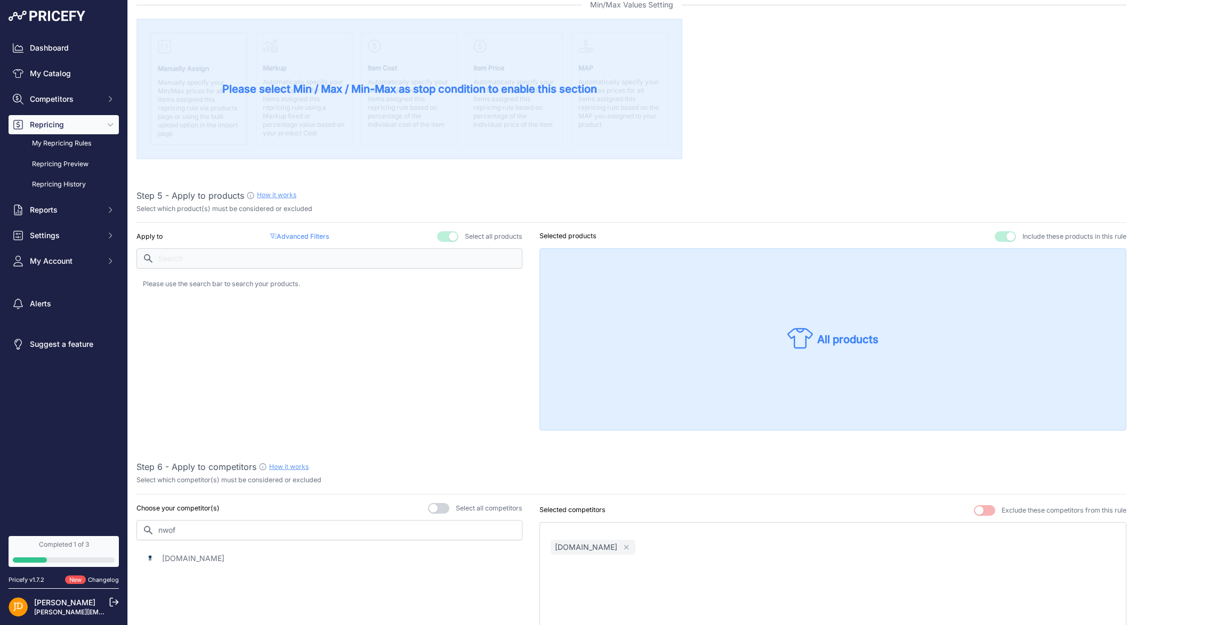
scroll to position [0, 0]
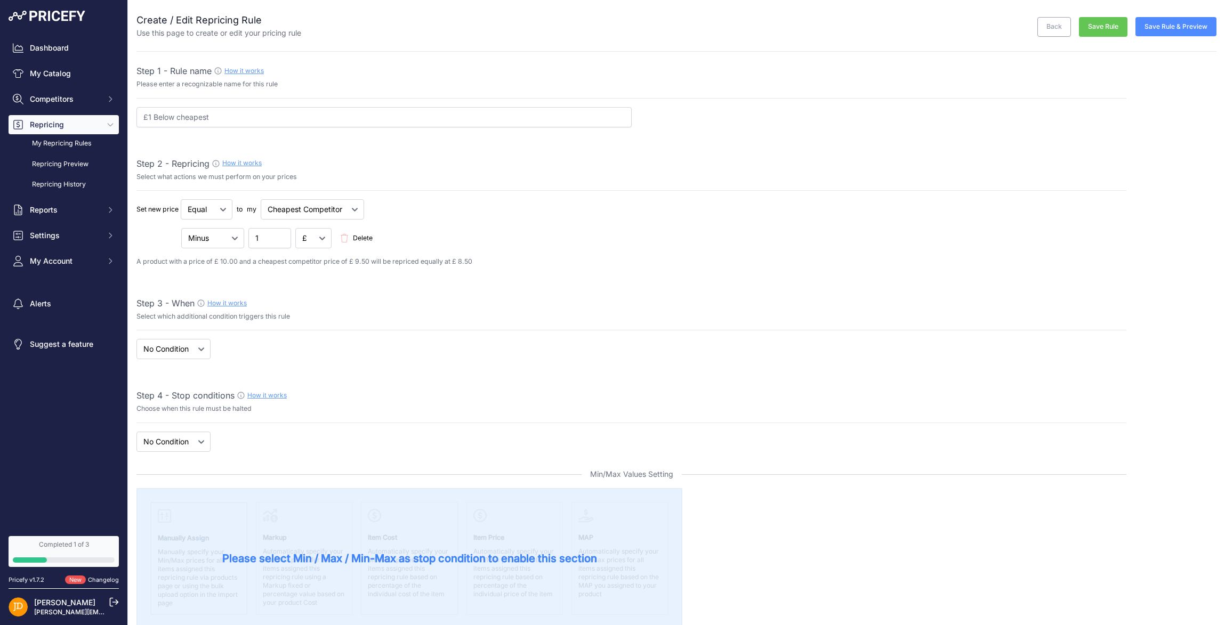
click at [1164, 26] on button "Save Rule & Preview" at bounding box center [1175, 26] width 81 height 19
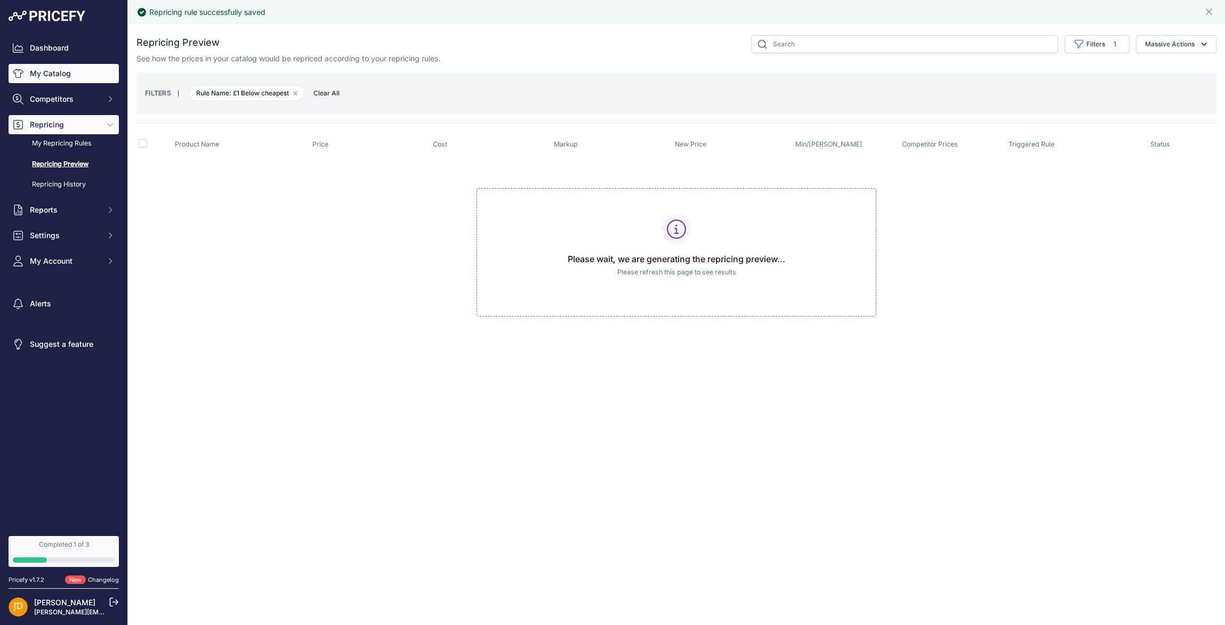
click at [53, 77] on link "My Catalog" at bounding box center [64, 73] width 110 height 19
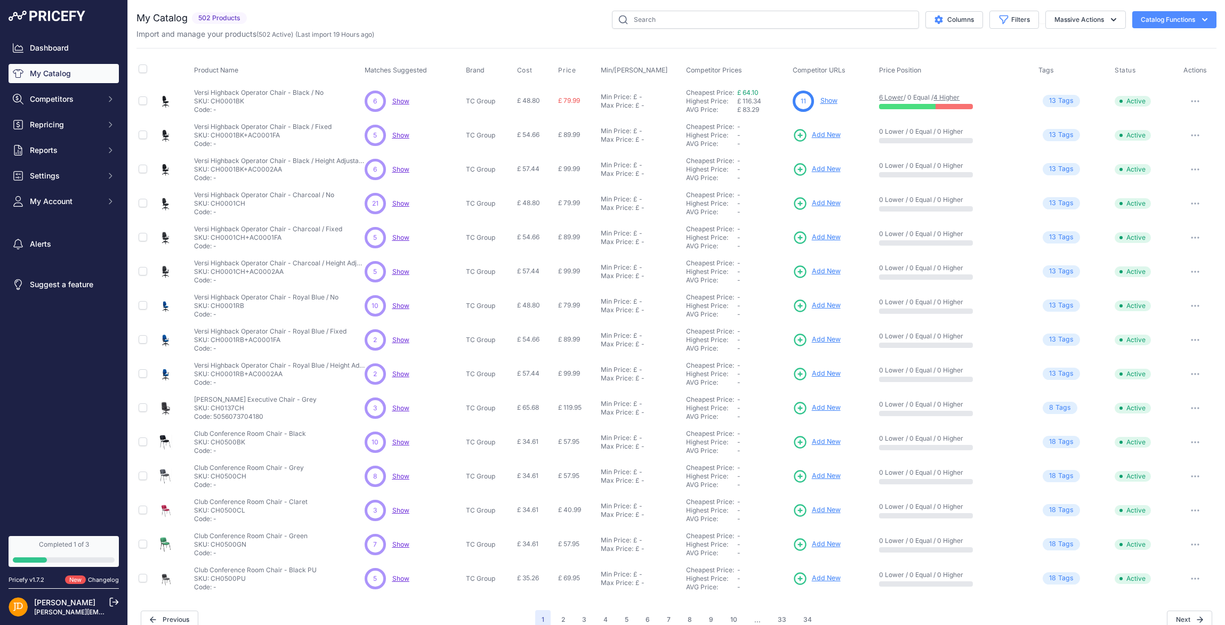
scroll to position [15, 0]
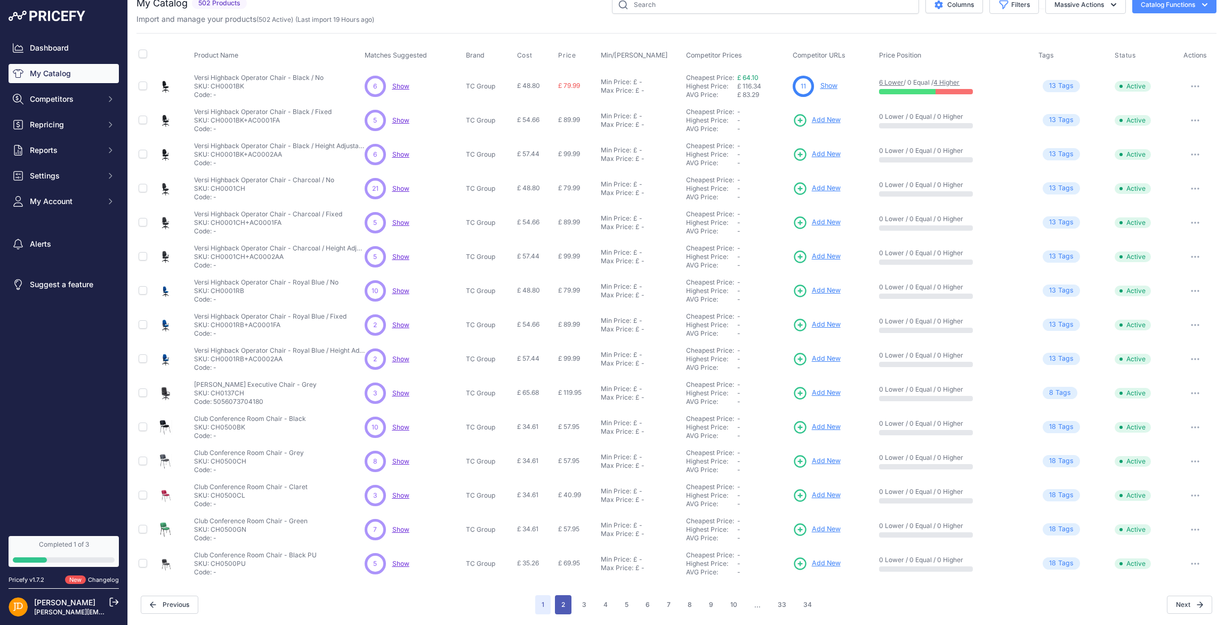
click at [565, 605] on button "2" at bounding box center [563, 604] width 17 height 19
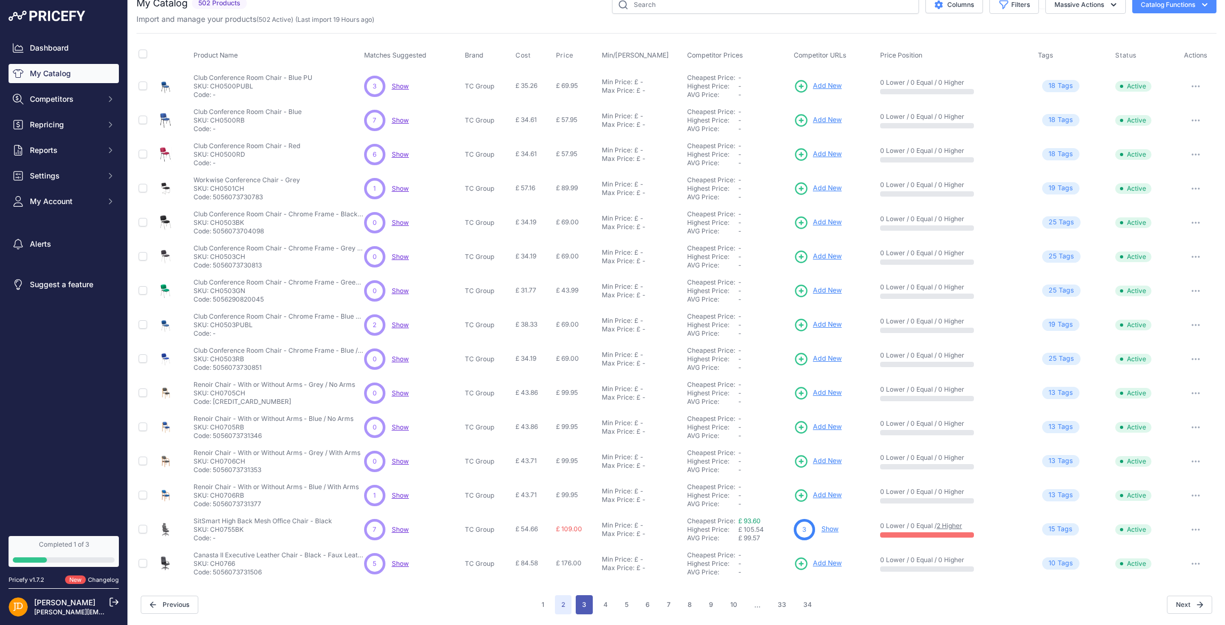
click at [587, 605] on button "3" at bounding box center [583, 604] width 17 height 19
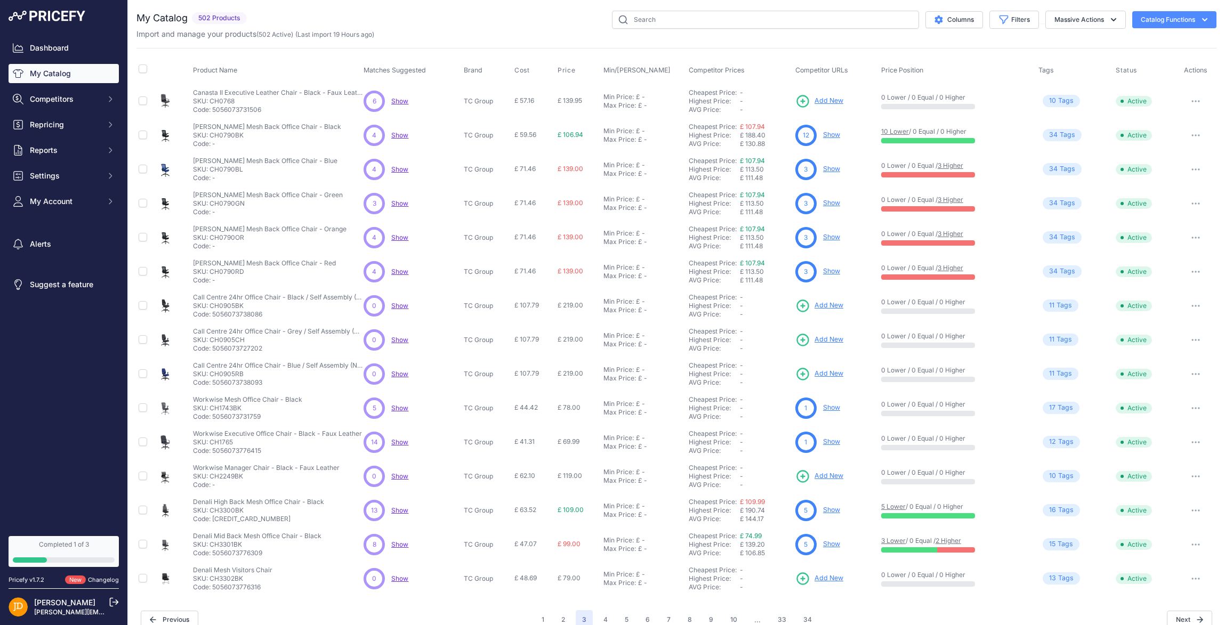
scroll to position [15, 0]
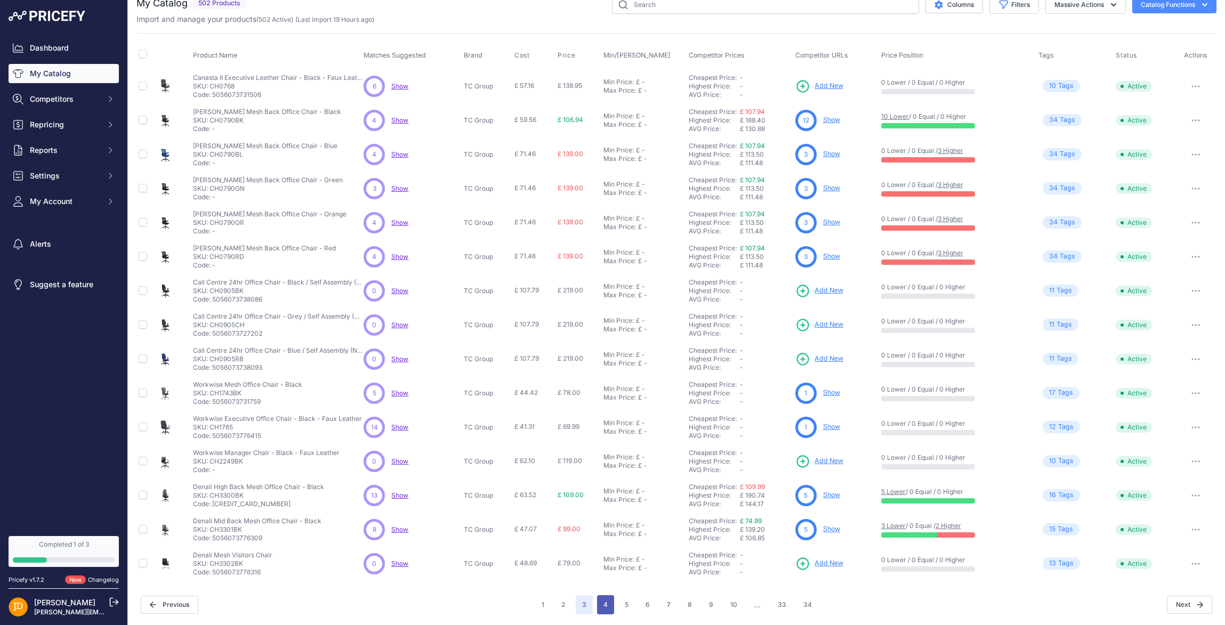
click at [606, 607] on button "4" at bounding box center [605, 604] width 17 height 19
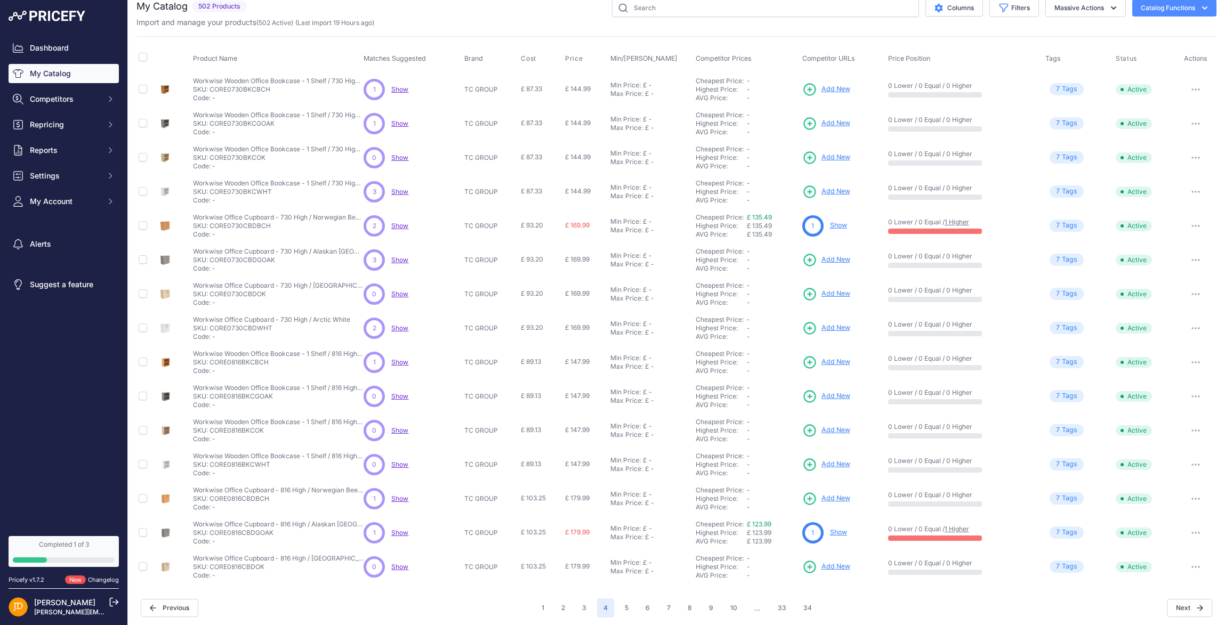
scroll to position [13, 0]
click at [77, 120] on span "Repricing" at bounding box center [65, 124] width 70 height 11
click at [55, 143] on link "My Repricing Rules" at bounding box center [64, 143] width 110 height 19
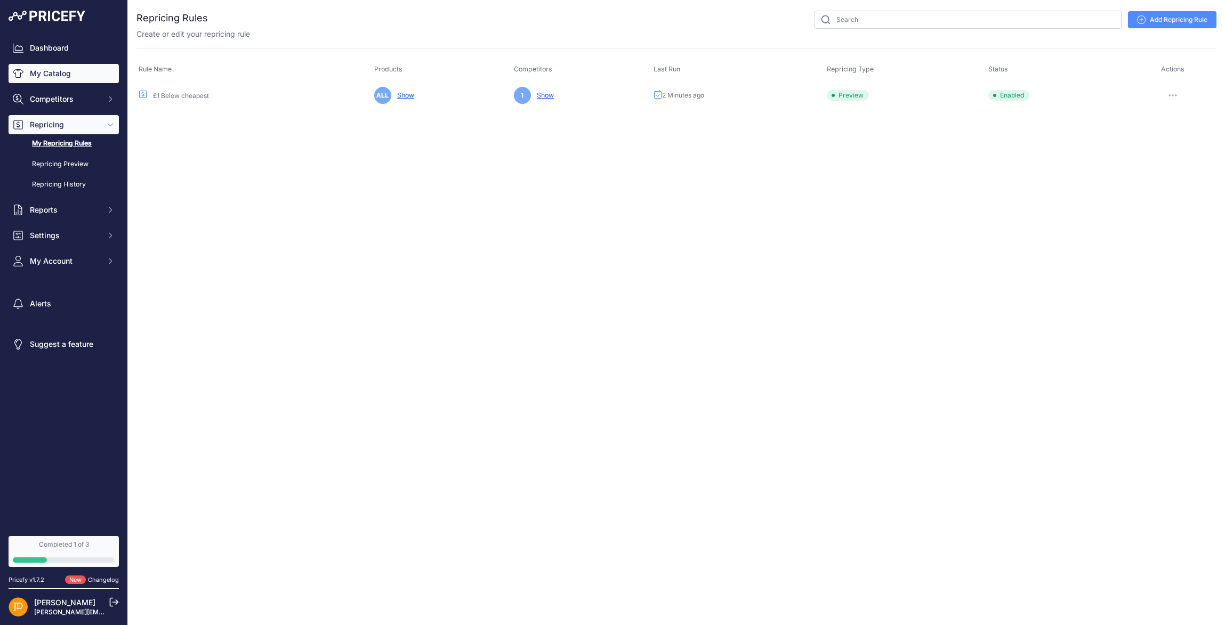
click at [64, 71] on link "My Catalog" at bounding box center [64, 73] width 110 height 19
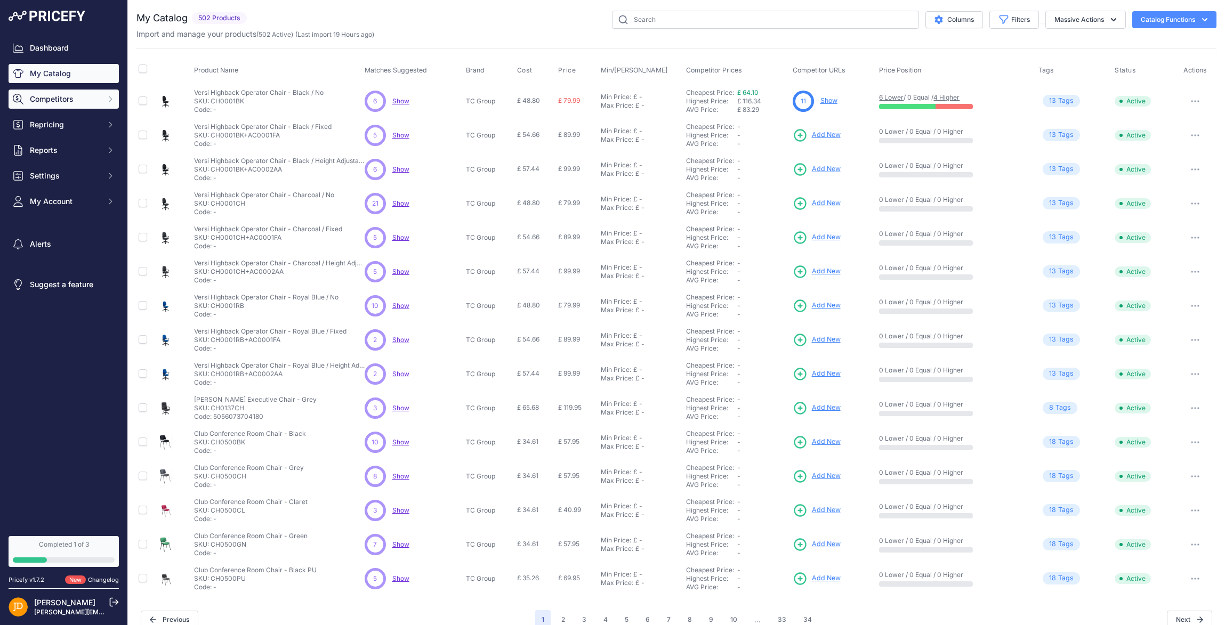
click at [107, 97] on icon "Sidebar" at bounding box center [110, 99] width 9 height 9
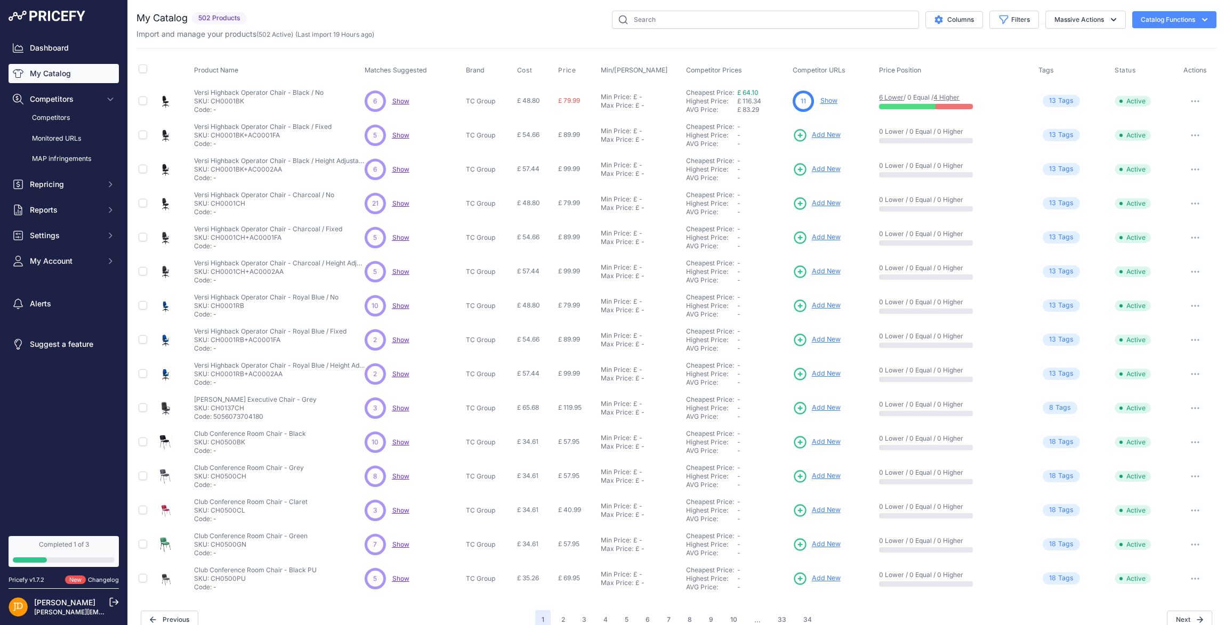
click at [818, 134] on span "Add New" at bounding box center [826, 135] width 29 height 10
click at [848, 418] on tbody "Versi Highback Operator Chair - Black / No" at bounding box center [676, 340] width 1080 height 512
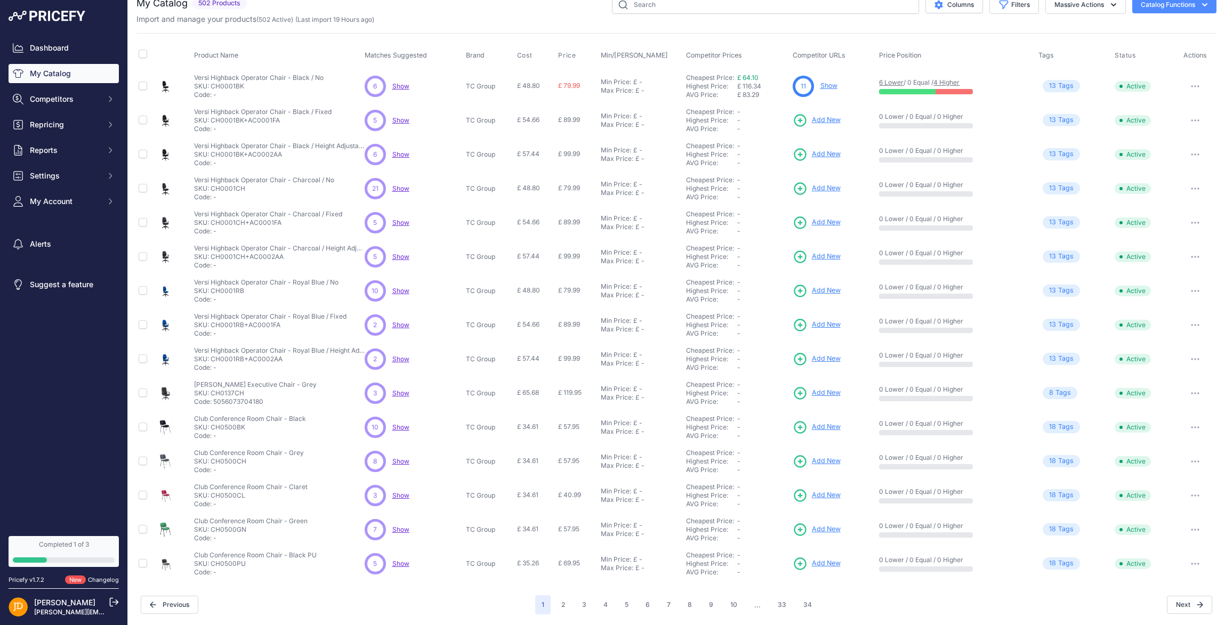
click at [765, 468] on div "-" at bounding box center [762, 470] width 51 height 9
click at [832, 459] on span "Add New" at bounding box center [826, 461] width 29 height 10
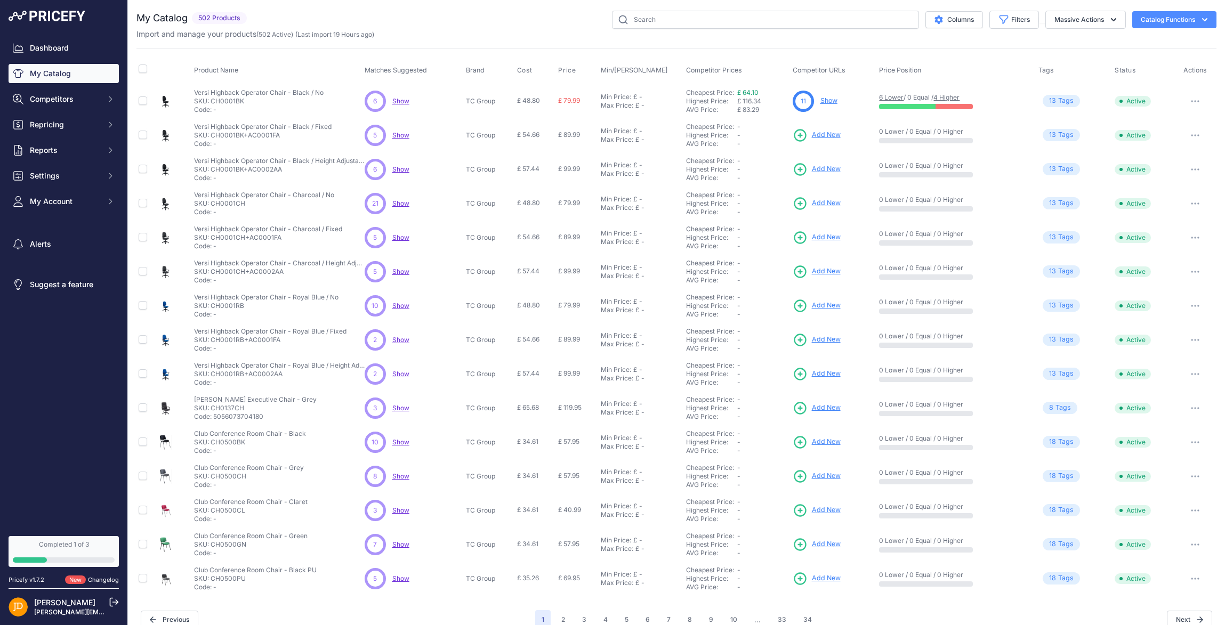
click at [396, 441] on span "Show" at bounding box center [400, 442] width 17 height 8
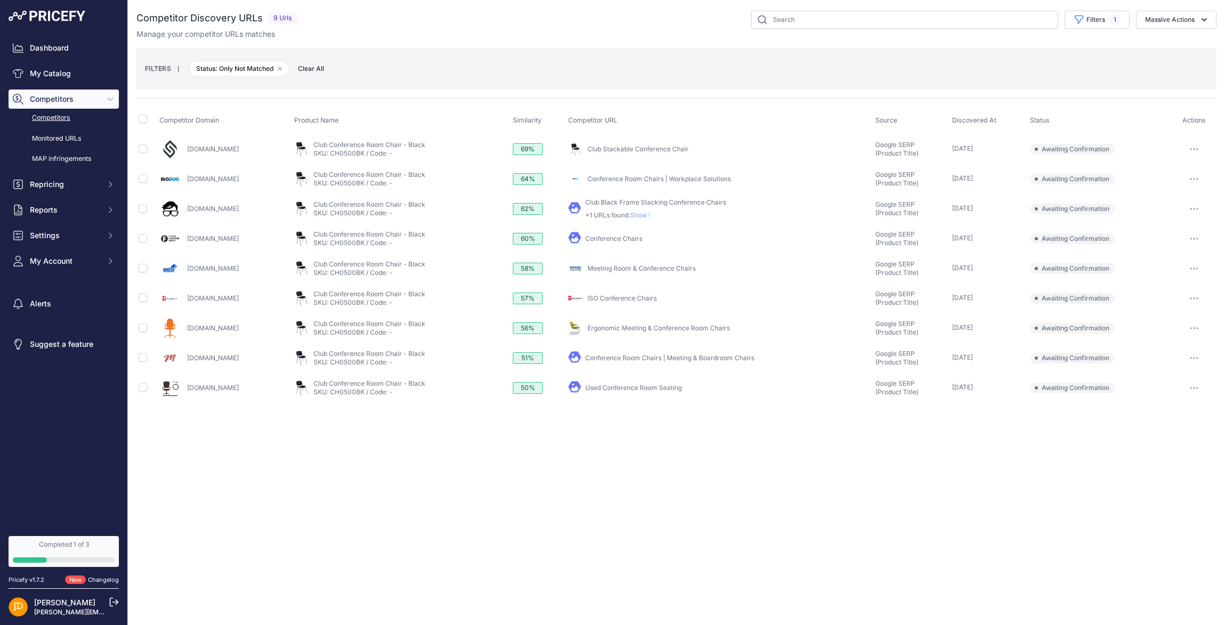
click at [665, 203] on link "Club Black Frame Stacking Conference Chairs" at bounding box center [655, 202] width 141 height 8
click at [655, 215] on span "Show" at bounding box center [643, 215] width 26 height 8
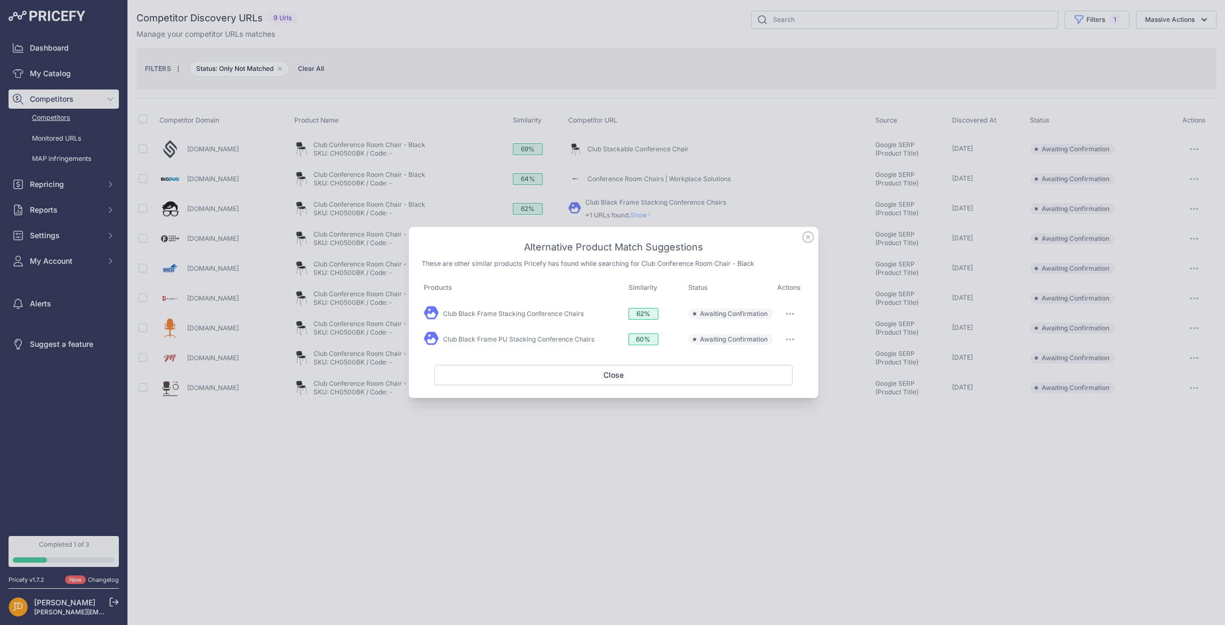
click at [790, 313] on icon "button" at bounding box center [789, 314] width 9 height 2
click at [766, 338] on span "Match This" at bounding box center [760, 336] width 34 height 8
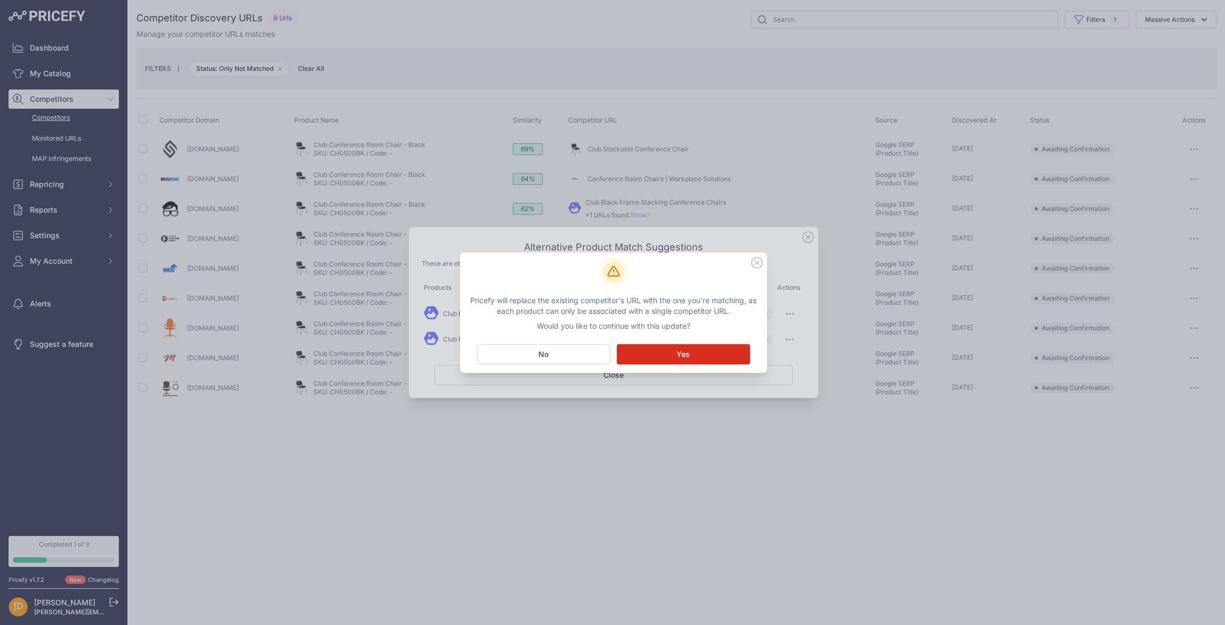
click at [664, 344] on button "Matching... Yes" at bounding box center [683, 354] width 133 height 20
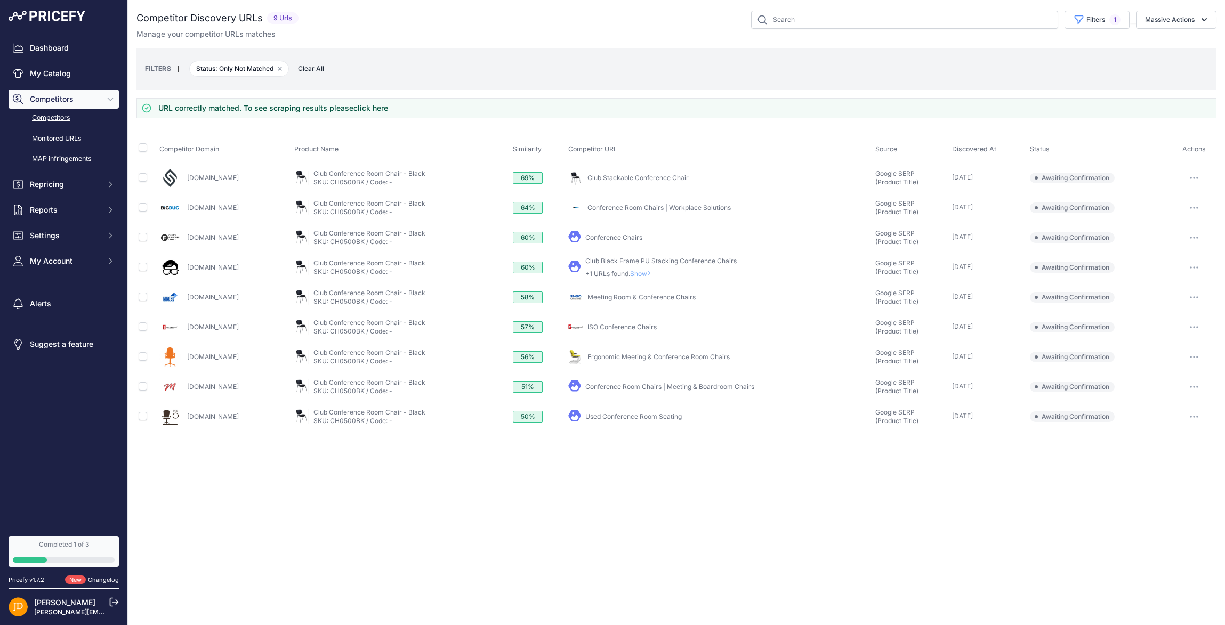
click at [650, 271] on icon at bounding box center [648, 273] width 2 height 4
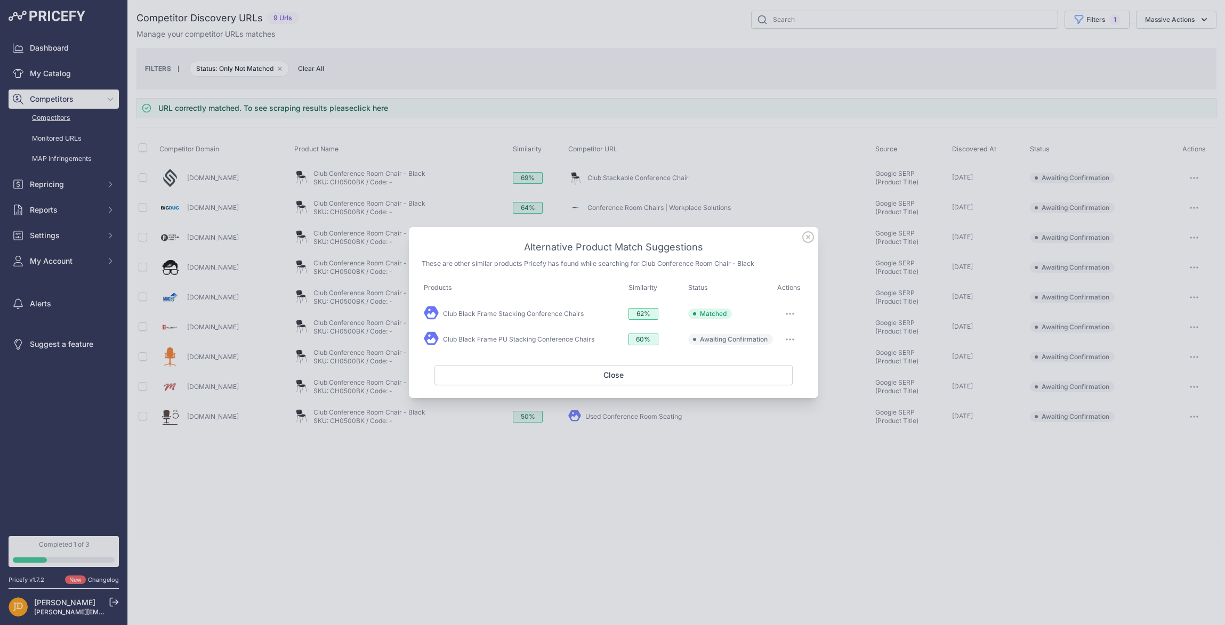
drag, startPoint x: 789, startPoint y: 336, endPoint x: 788, endPoint y: 345, distance: 8.6
click at [789, 336] on button "button" at bounding box center [789, 339] width 21 height 15
click at [773, 383] on span "Exclude match" at bounding box center [765, 383] width 45 height 8
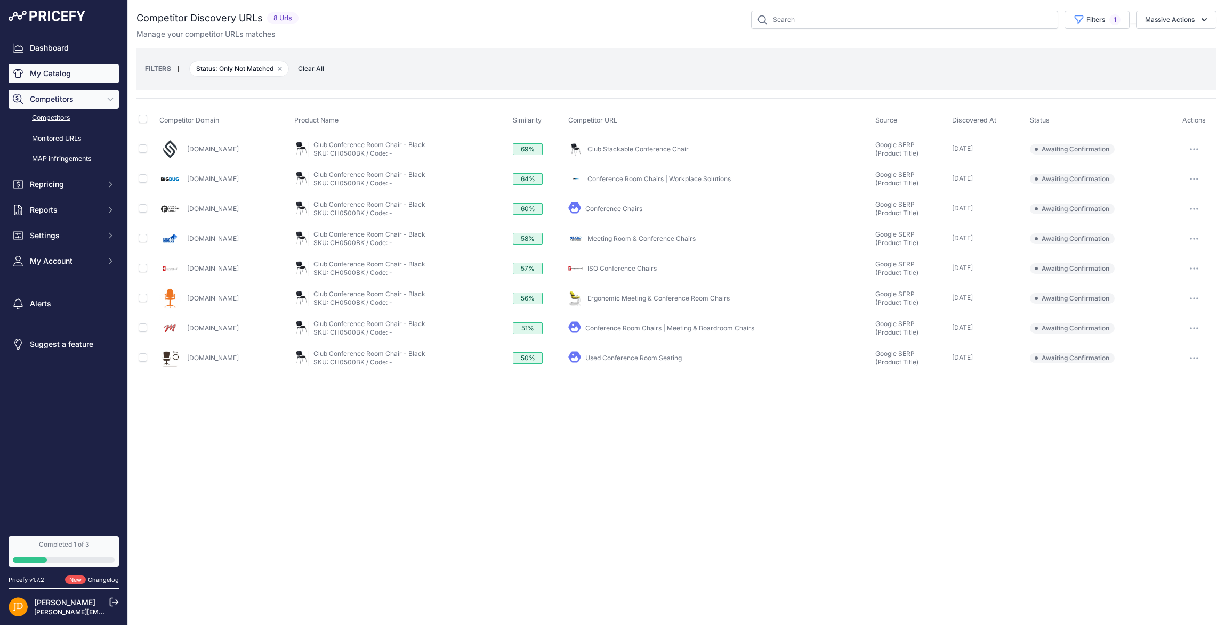
click at [37, 73] on link "My Catalog" at bounding box center [64, 73] width 110 height 19
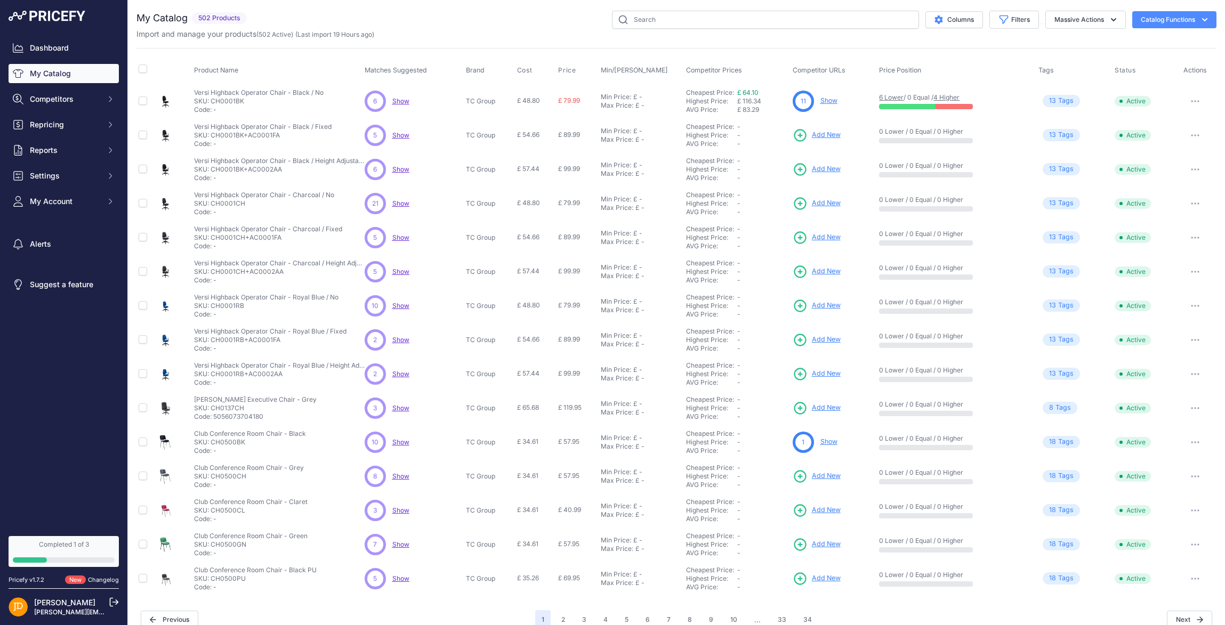
click at [828, 103] on link "Show" at bounding box center [828, 100] width 17 height 8
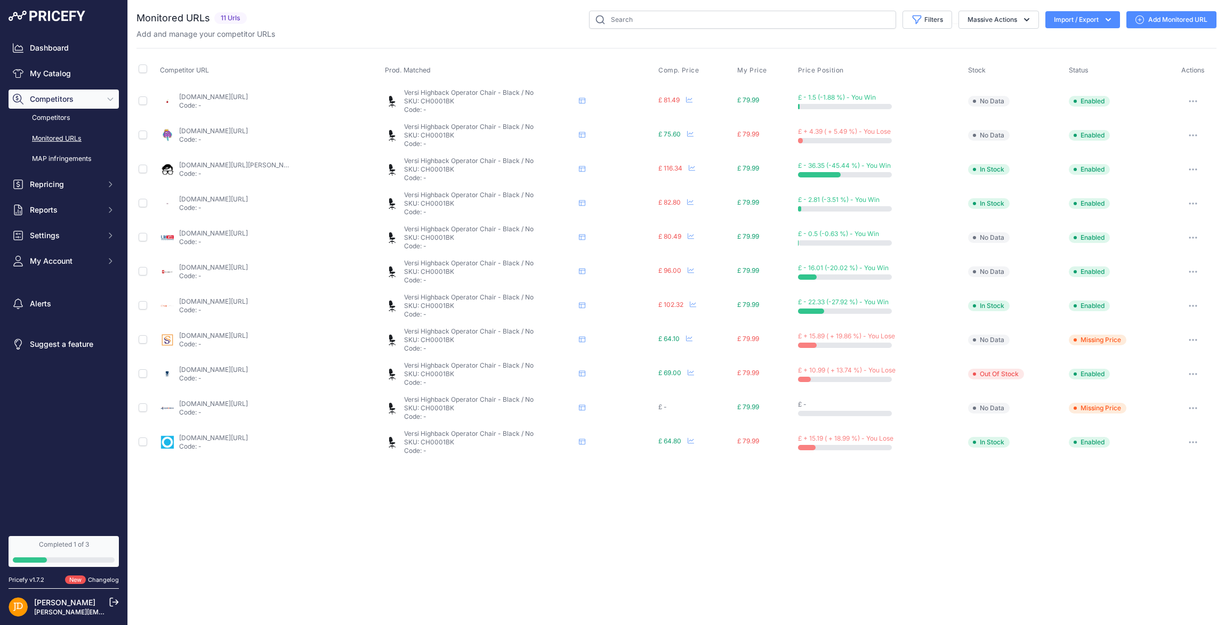
click at [216, 335] on link "[DOMAIN_NAME][URL]" at bounding box center [213, 335] width 69 height 8
click at [48, 47] on link "Dashboard" at bounding box center [64, 47] width 110 height 19
